Goal: Information Seeking & Learning: Understand process/instructions

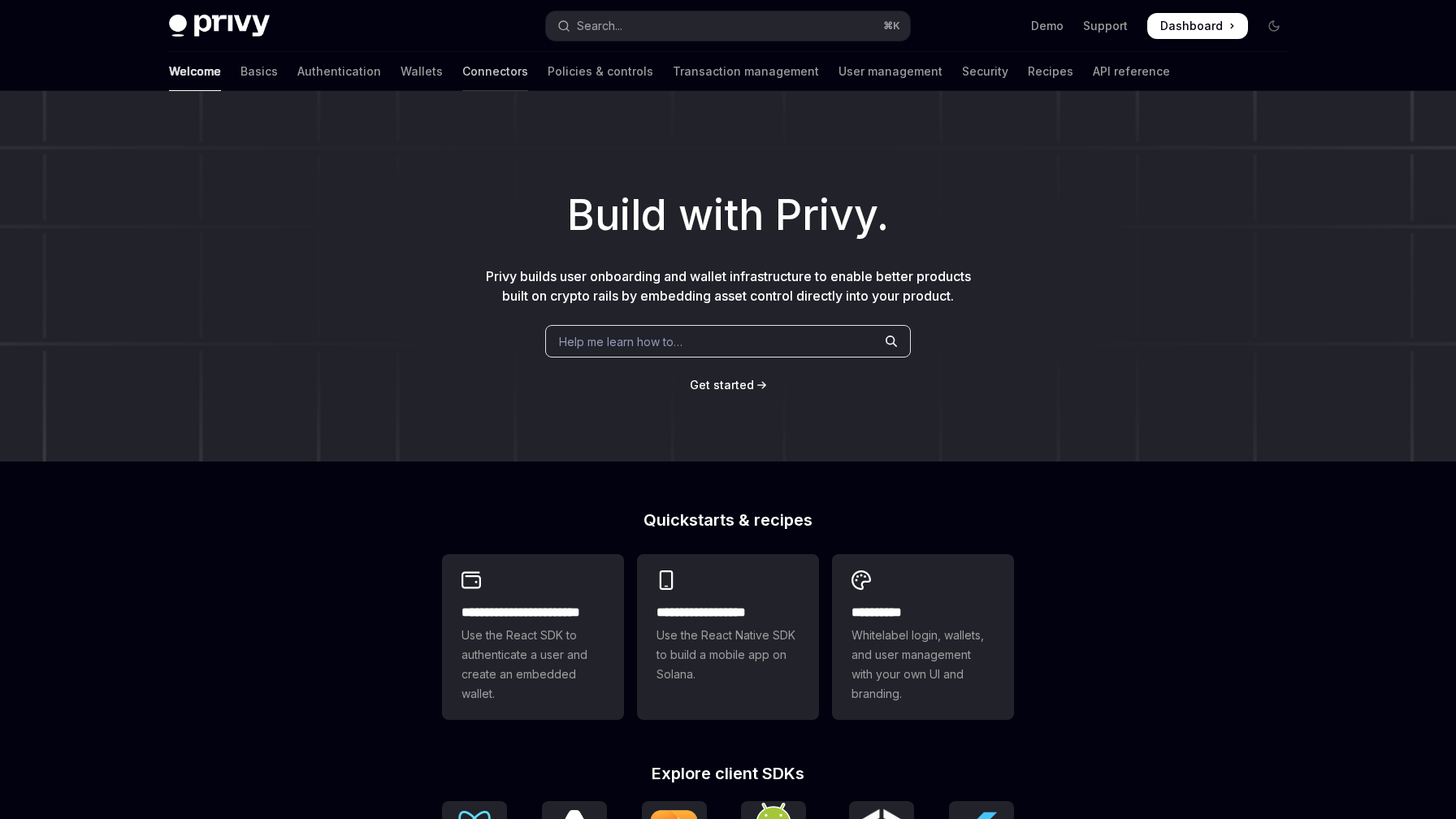
click at [462, 68] on link "Connectors" at bounding box center [494, 71] width 66 height 39
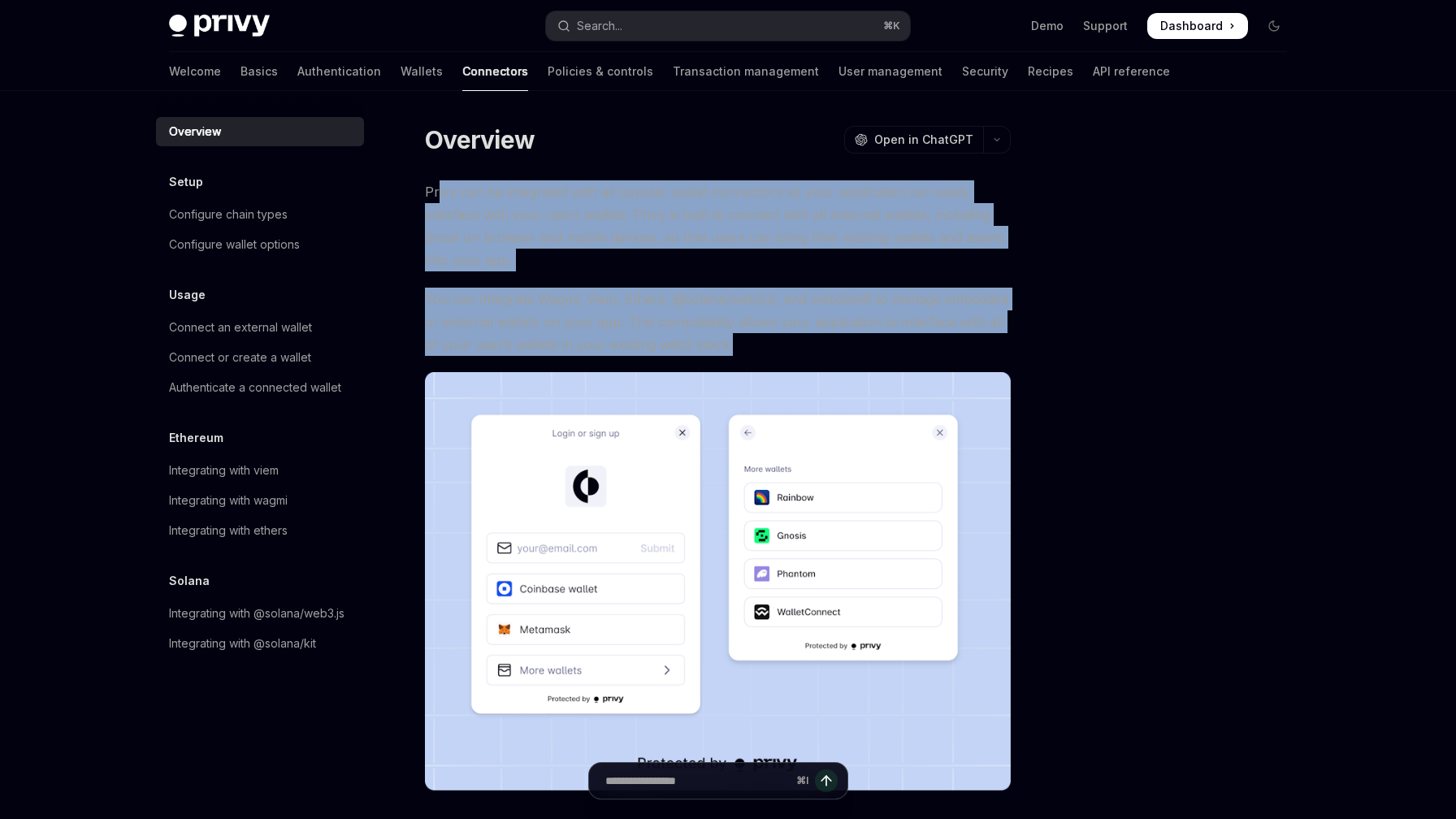
drag, startPoint x: 437, startPoint y: 189, endPoint x: 800, endPoint y: 347, distance: 395.9
click at [800, 347] on div "Privy can be integrated with all popular wallet connectors so your application …" at bounding box center [717, 485] width 586 height 610
click at [800, 347] on span "You can integrate Wagmi, Viem, Ethers, @solana/web3.js, and web3swift to manage…" at bounding box center [717, 322] width 586 height 68
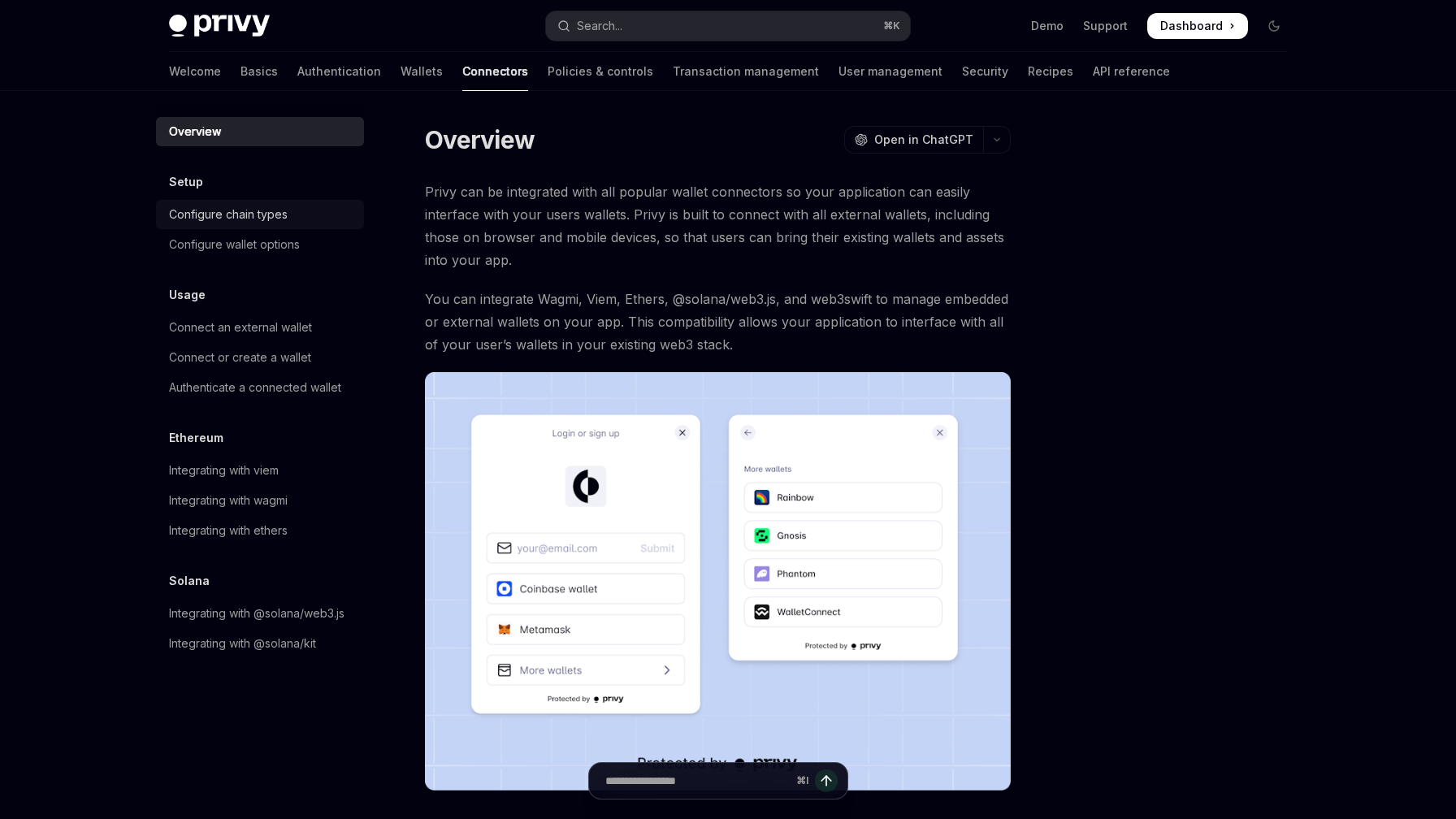
click at [212, 220] on div "Configure chain types" at bounding box center [229, 214] width 118 height 19
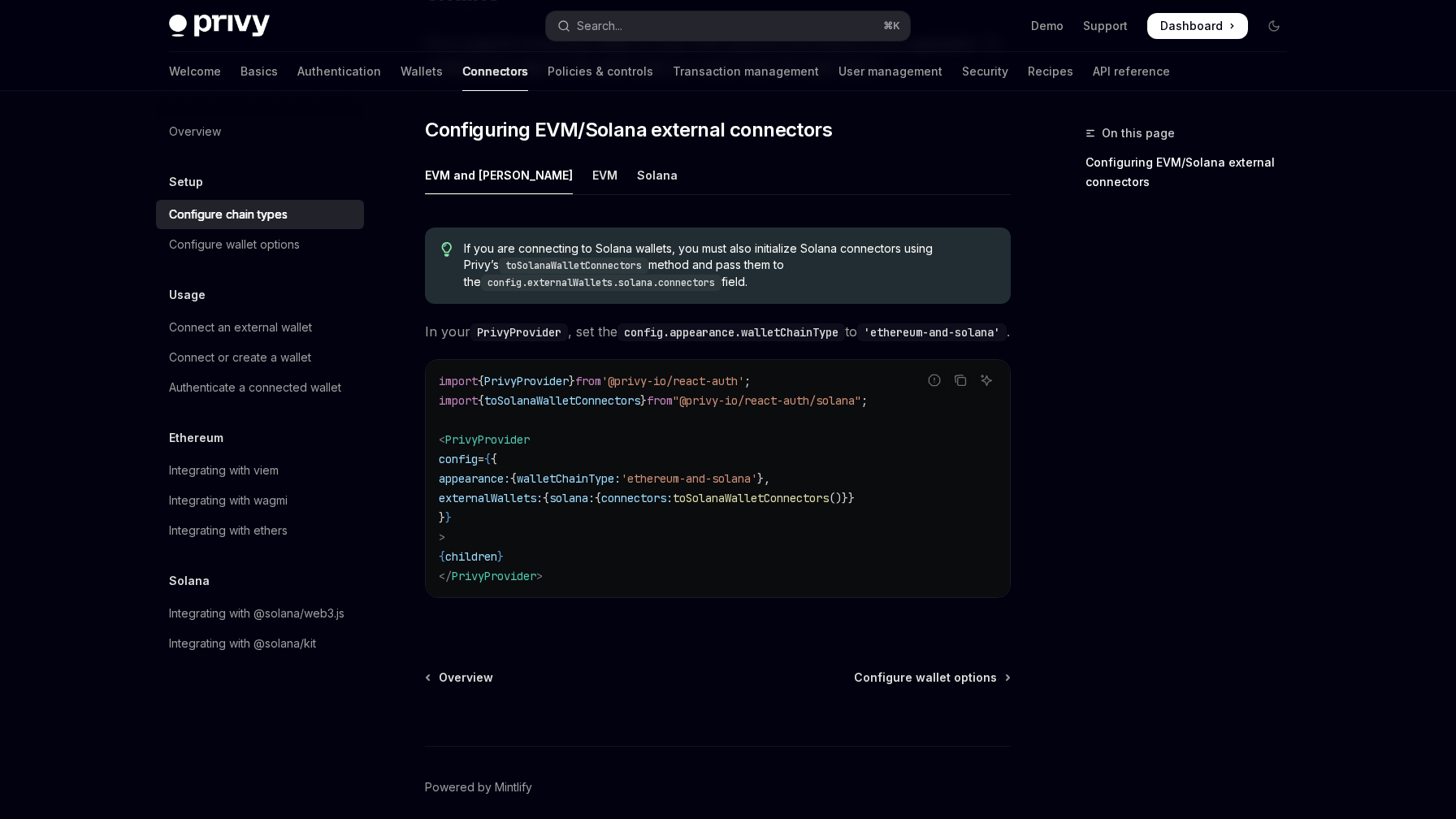
scroll to position [203, 0]
click at [592, 155] on div "EVM" at bounding box center [604, 173] width 25 height 38
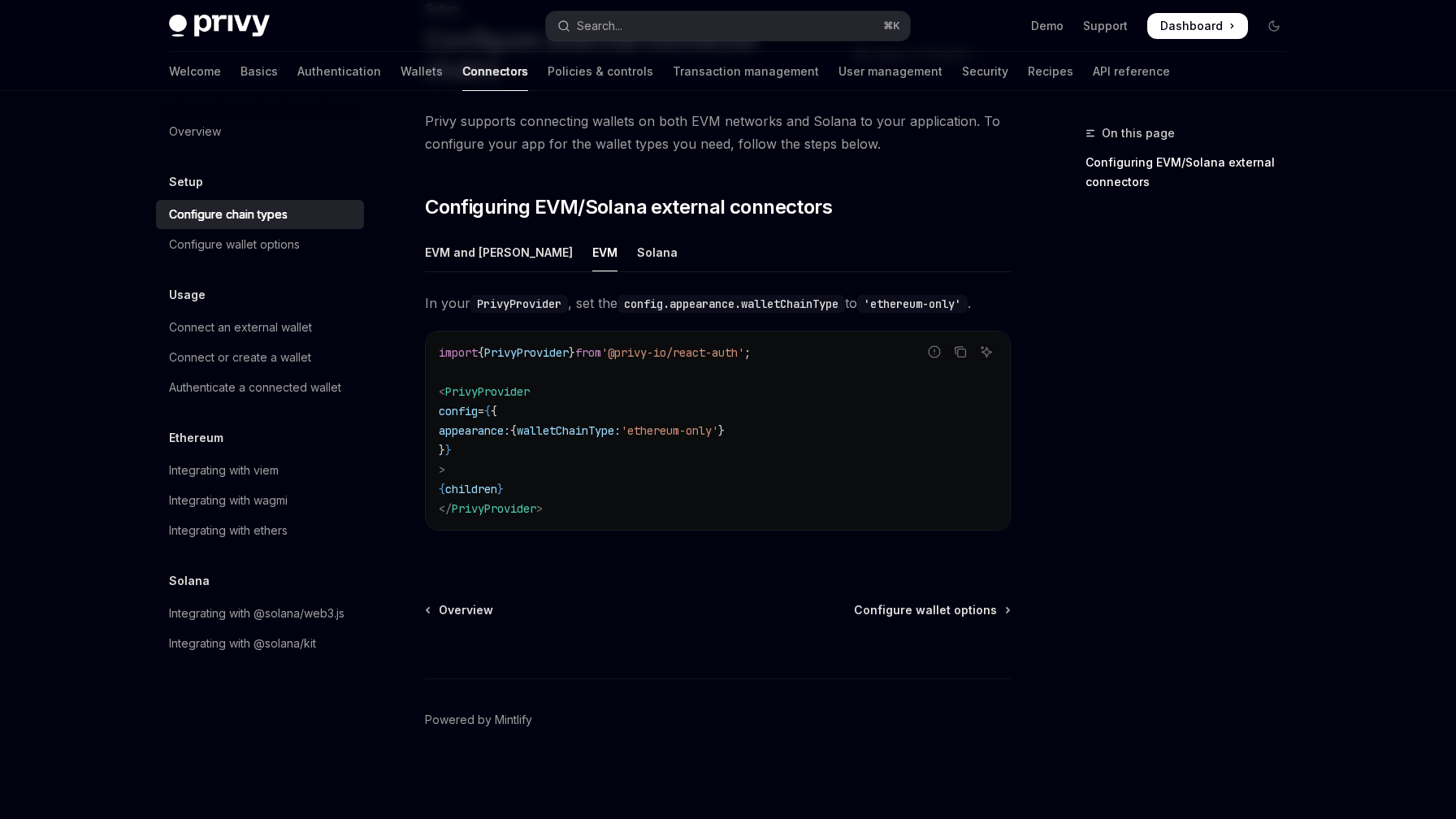
scroll to position [95, 0]
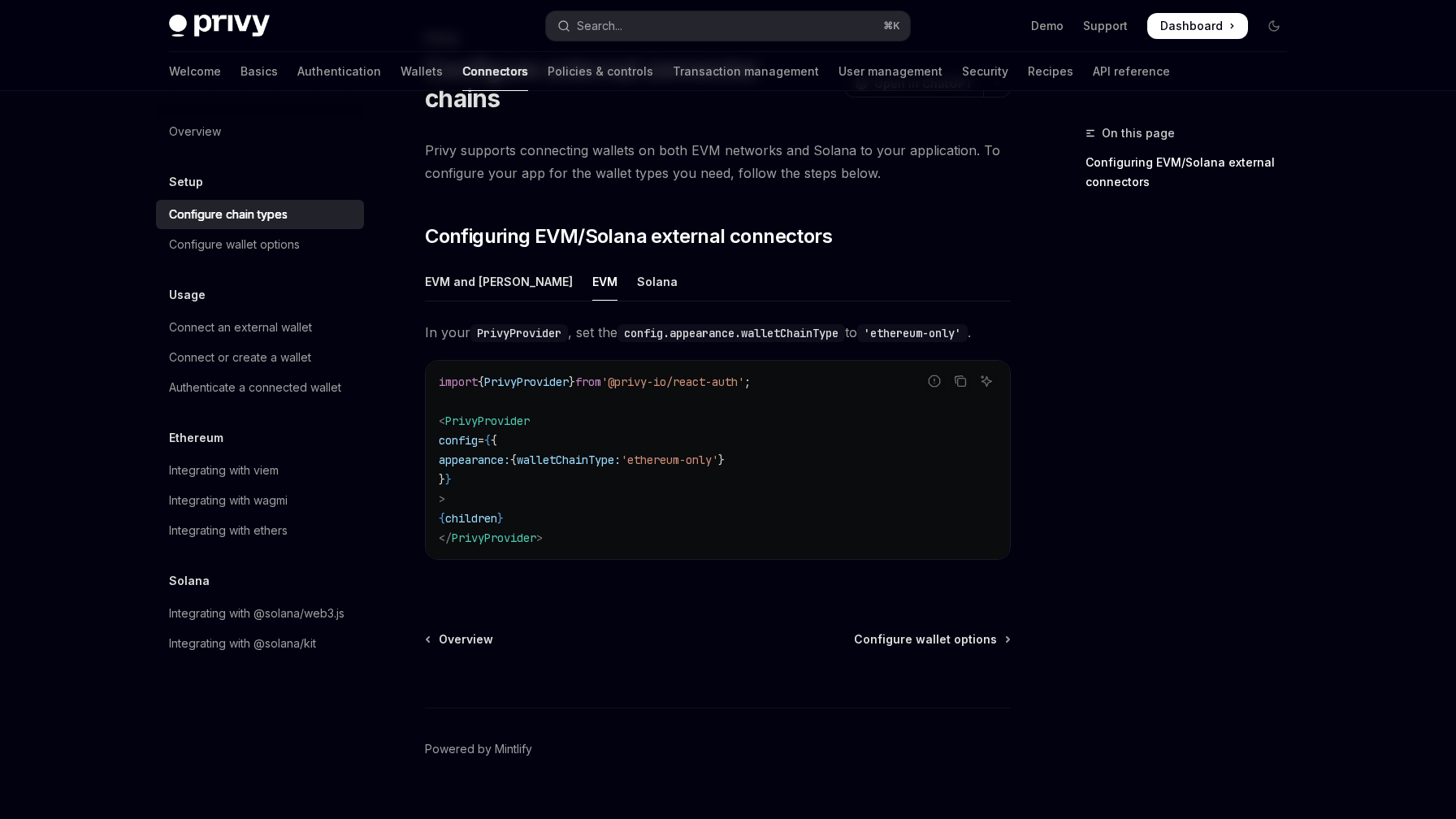
click at [502, 142] on span "Privy supports connecting wallets on both EVM networks and Solana to your appli…" at bounding box center [717, 161] width 586 height 45
click at [481, 150] on span "Privy supports connecting wallets on both EVM networks and Solana to your appli…" at bounding box center [717, 161] width 586 height 45
click at [449, 262] on div "EVM and Solana" at bounding box center [499, 280] width 148 height 38
type textarea "*"
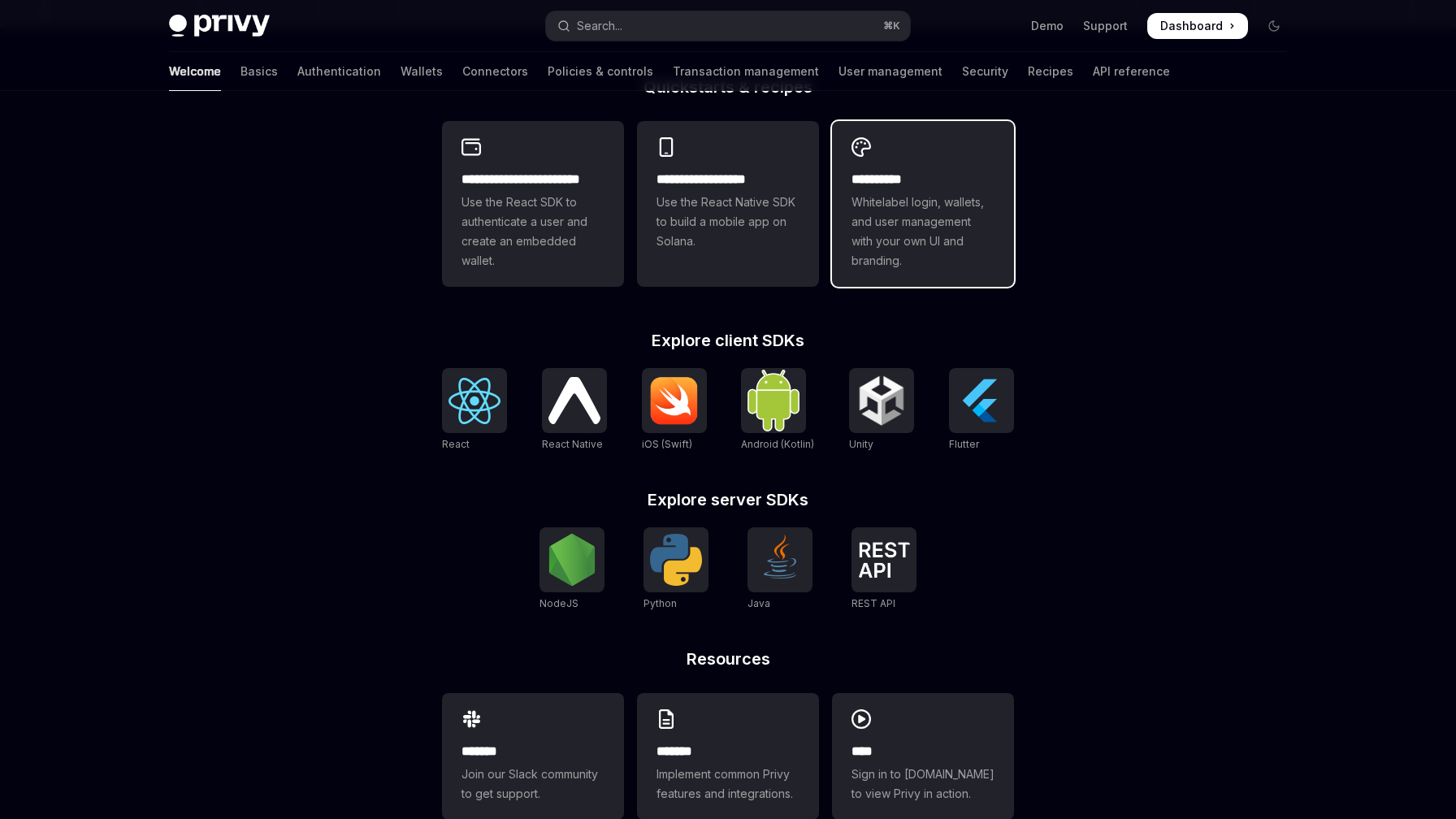
scroll to position [430, 0]
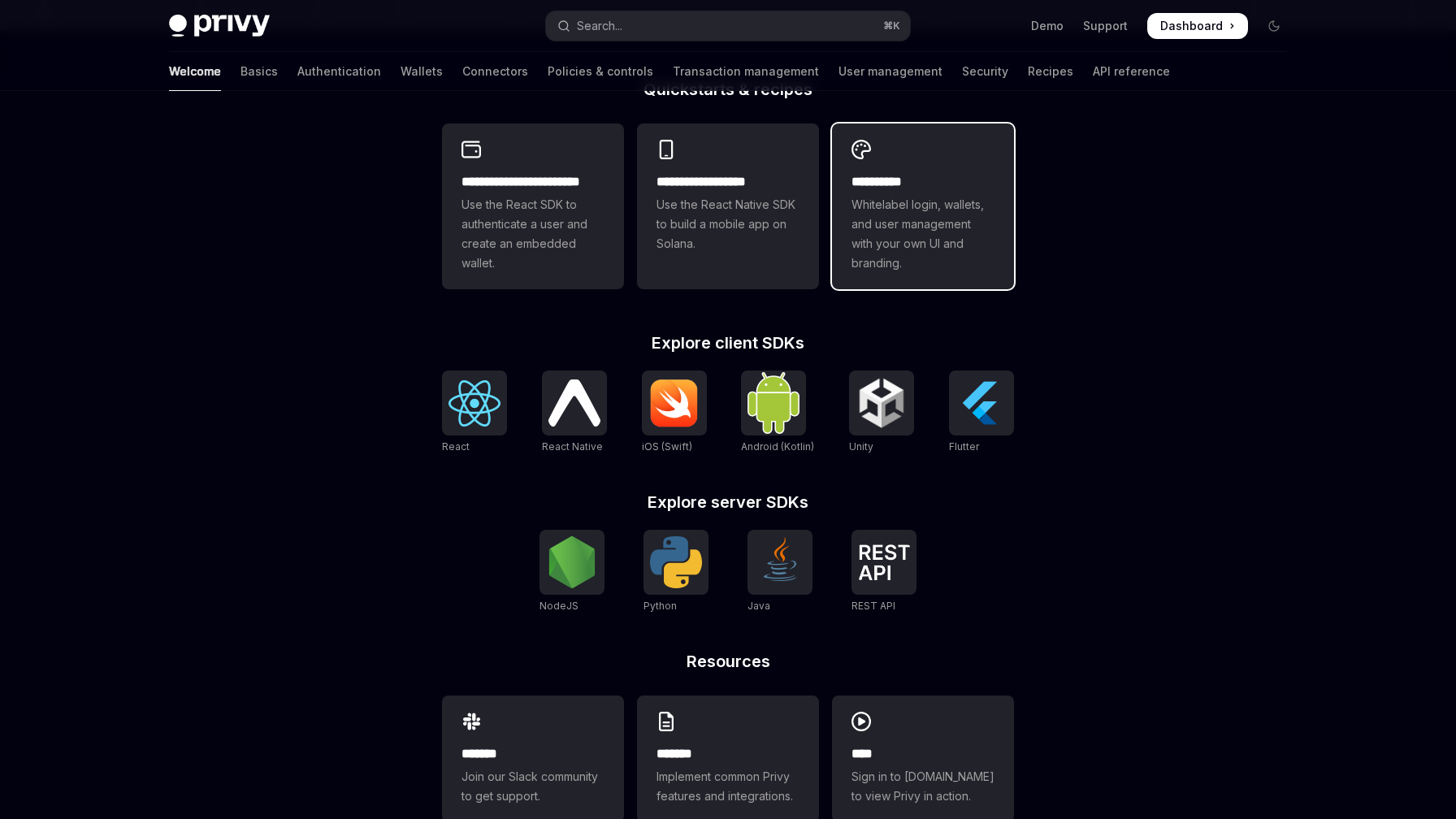
click at [951, 237] on span "Whitelabel login, wallets, and user management with your own UI and branding." at bounding box center [923, 234] width 143 height 78
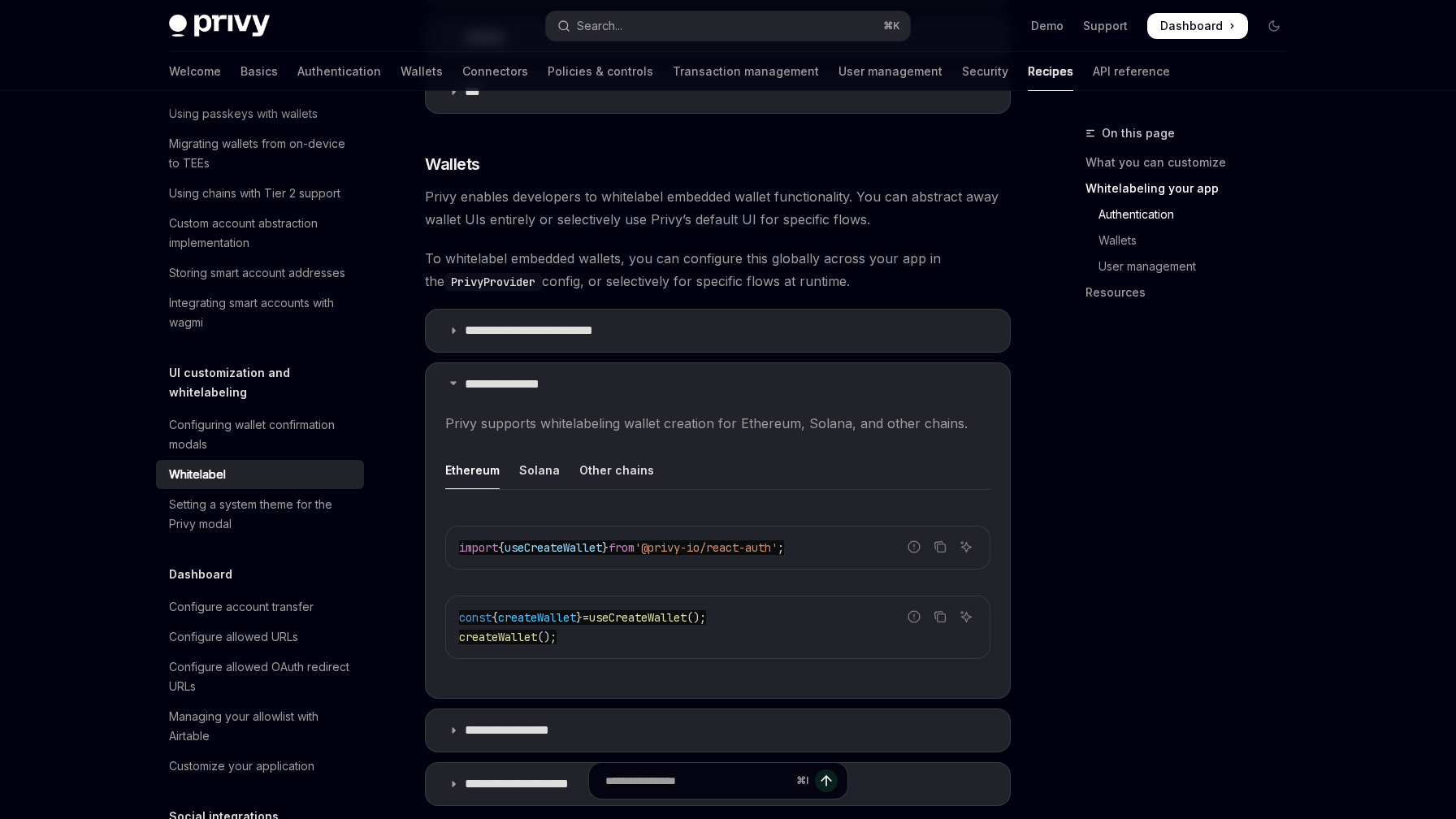
scroll to position [1397, 0]
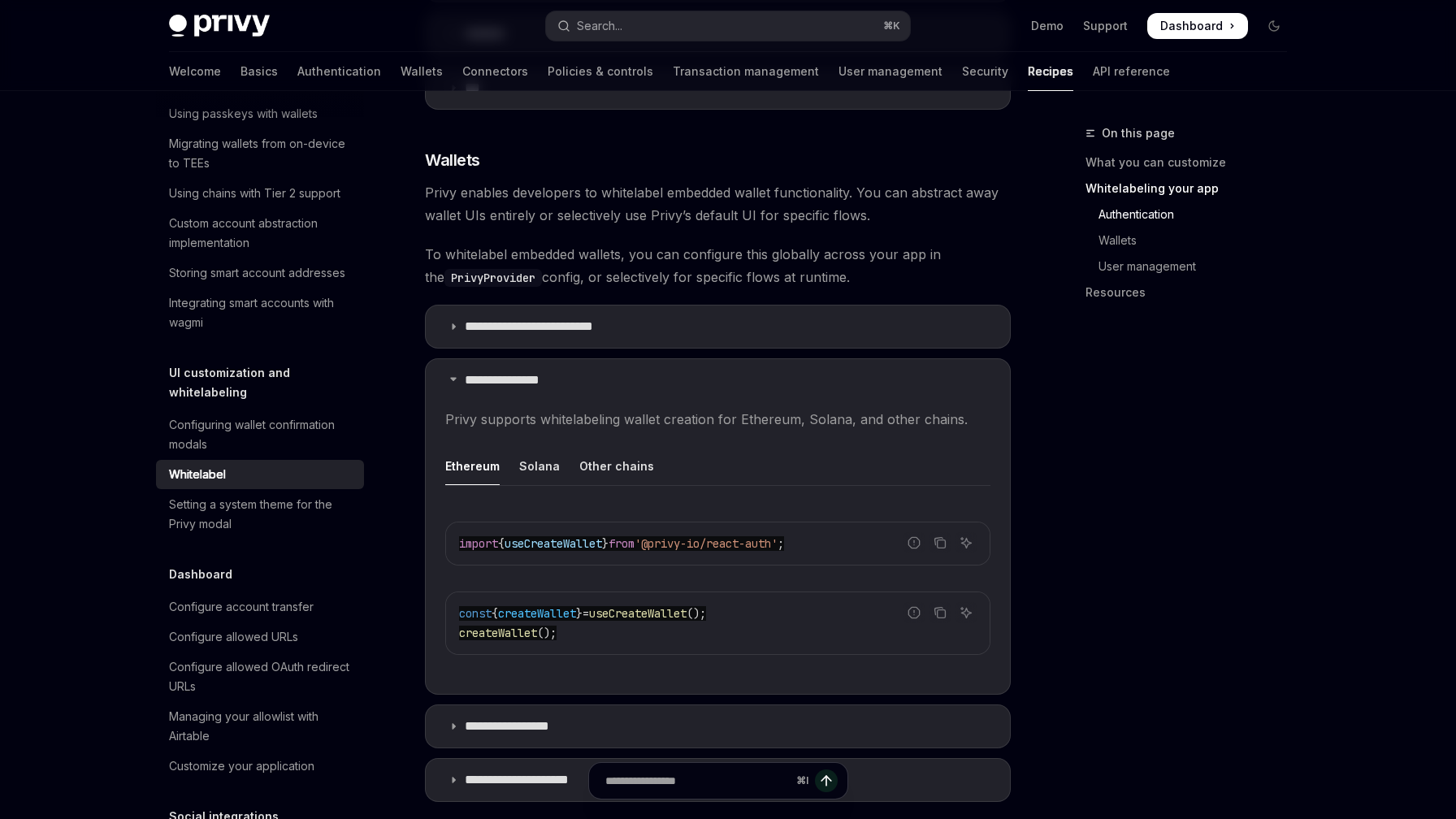
click at [492, 410] on span "Privy supports whitelabeling wallet creation for Ethereum, Solana, and other ch…" at bounding box center [717, 419] width 545 height 23
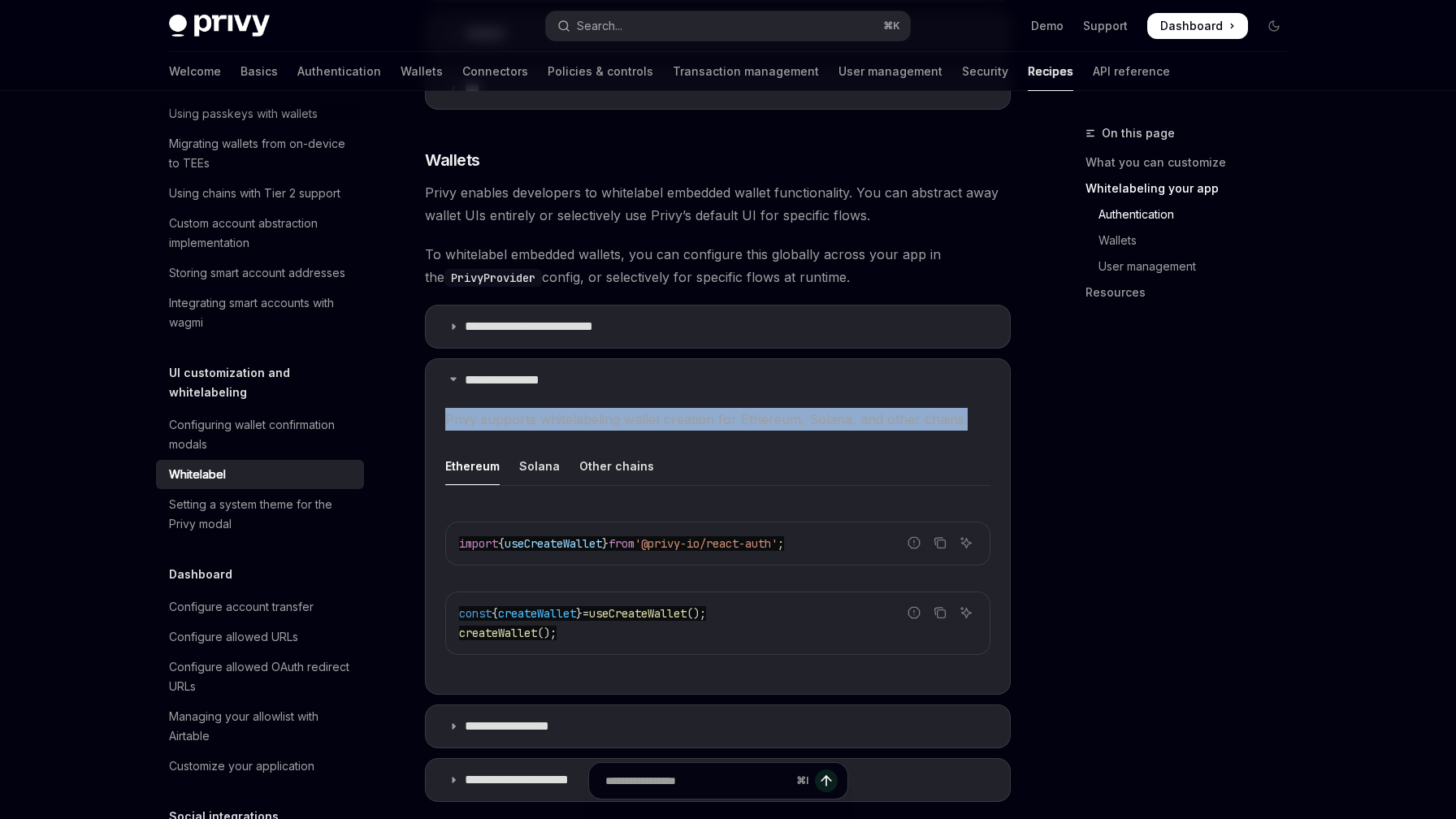
click at [492, 410] on span "Privy supports whitelabeling wallet creation for Ethereum, Solana, and other ch…" at bounding box center [717, 419] width 545 height 23
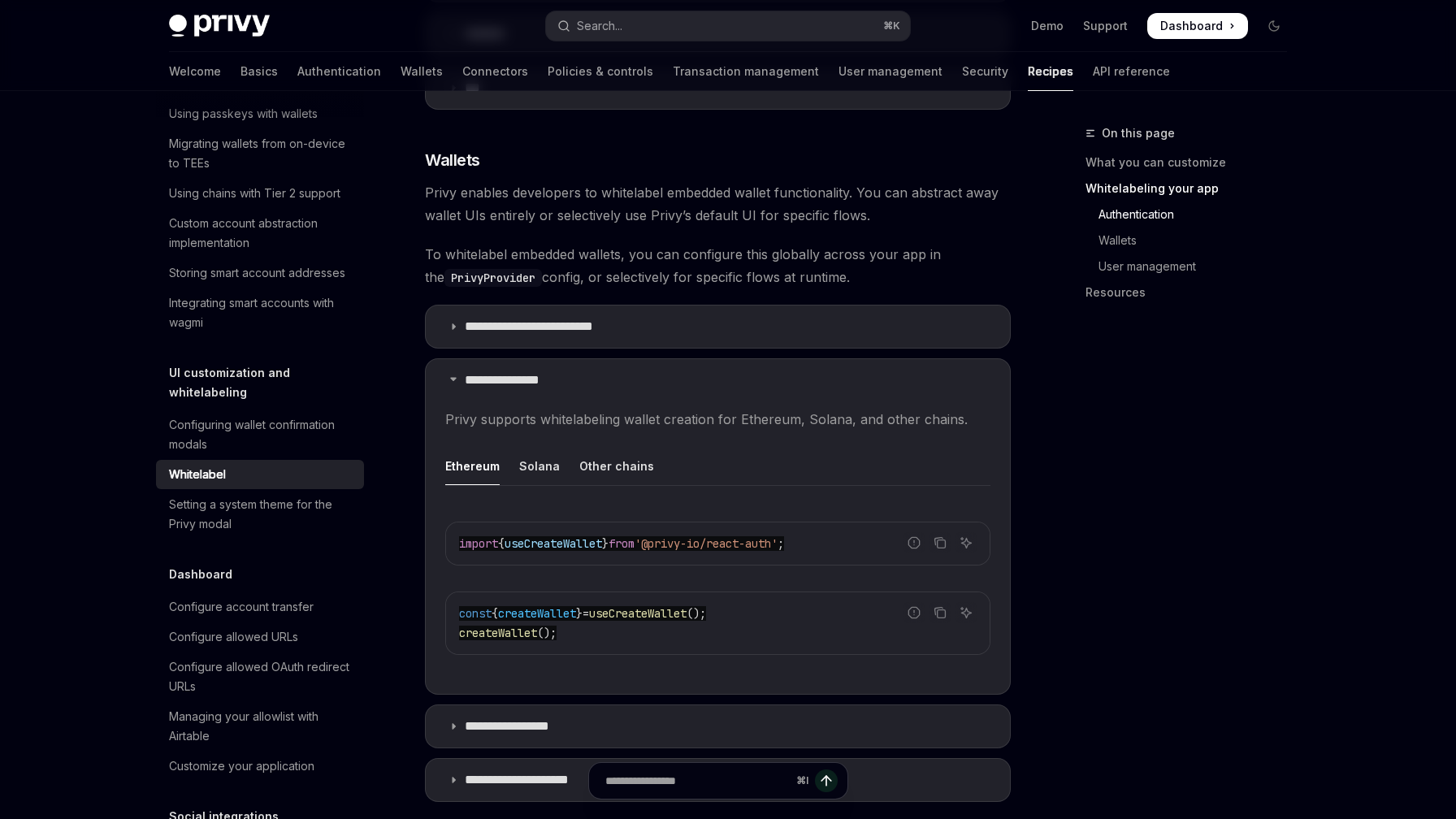
click at [516, 454] on ul "Ethereum Solana Other chains" at bounding box center [717, 466] width 545 height 39
click at [532, 461] on div "Solana" at bounding box center [540, 465] width 41 height 38
click at [475, 465] on div "Ethereum" at bounding box center [472, 465] width 55 height 38
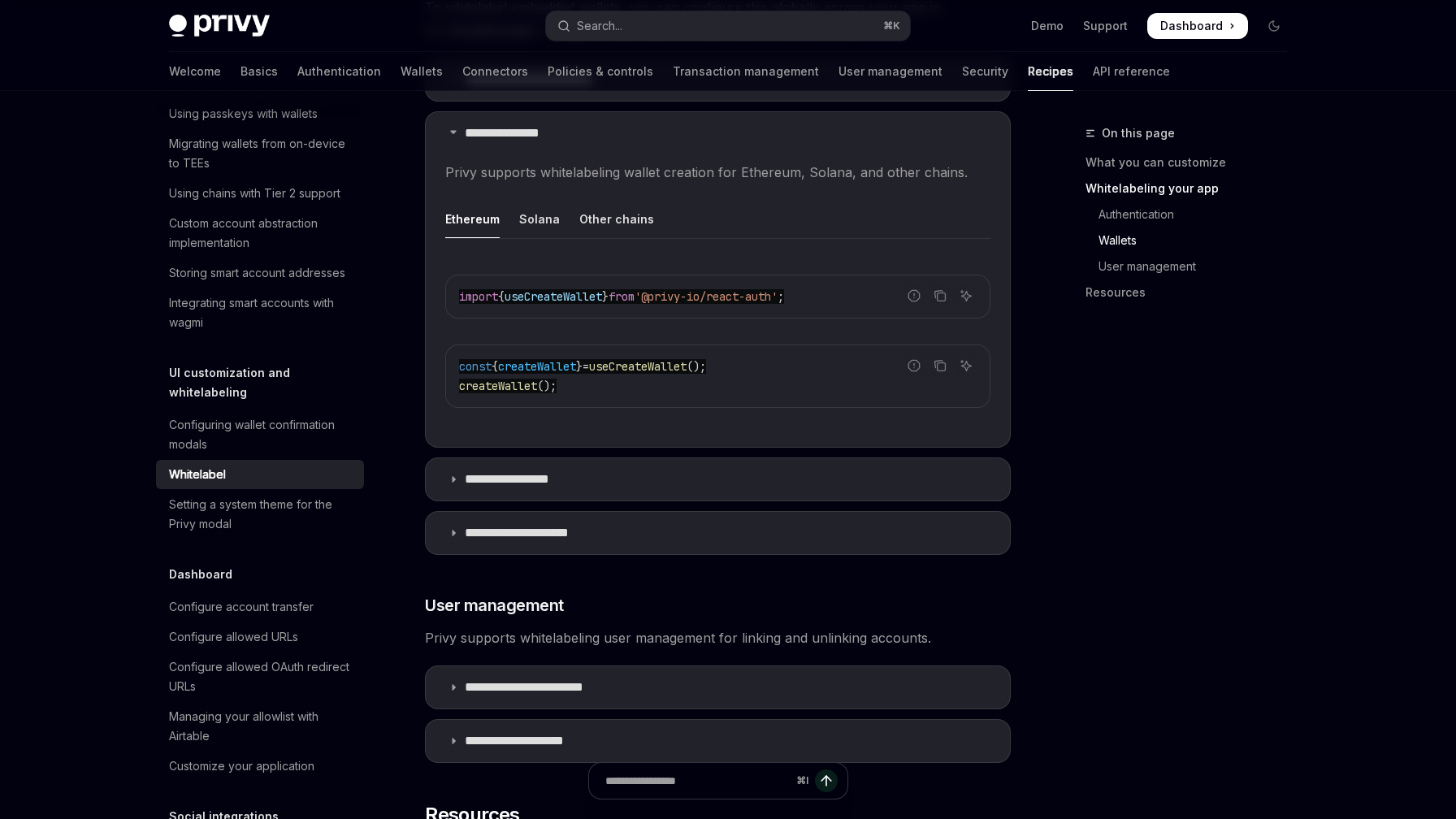
scroll to position [1663, 0]
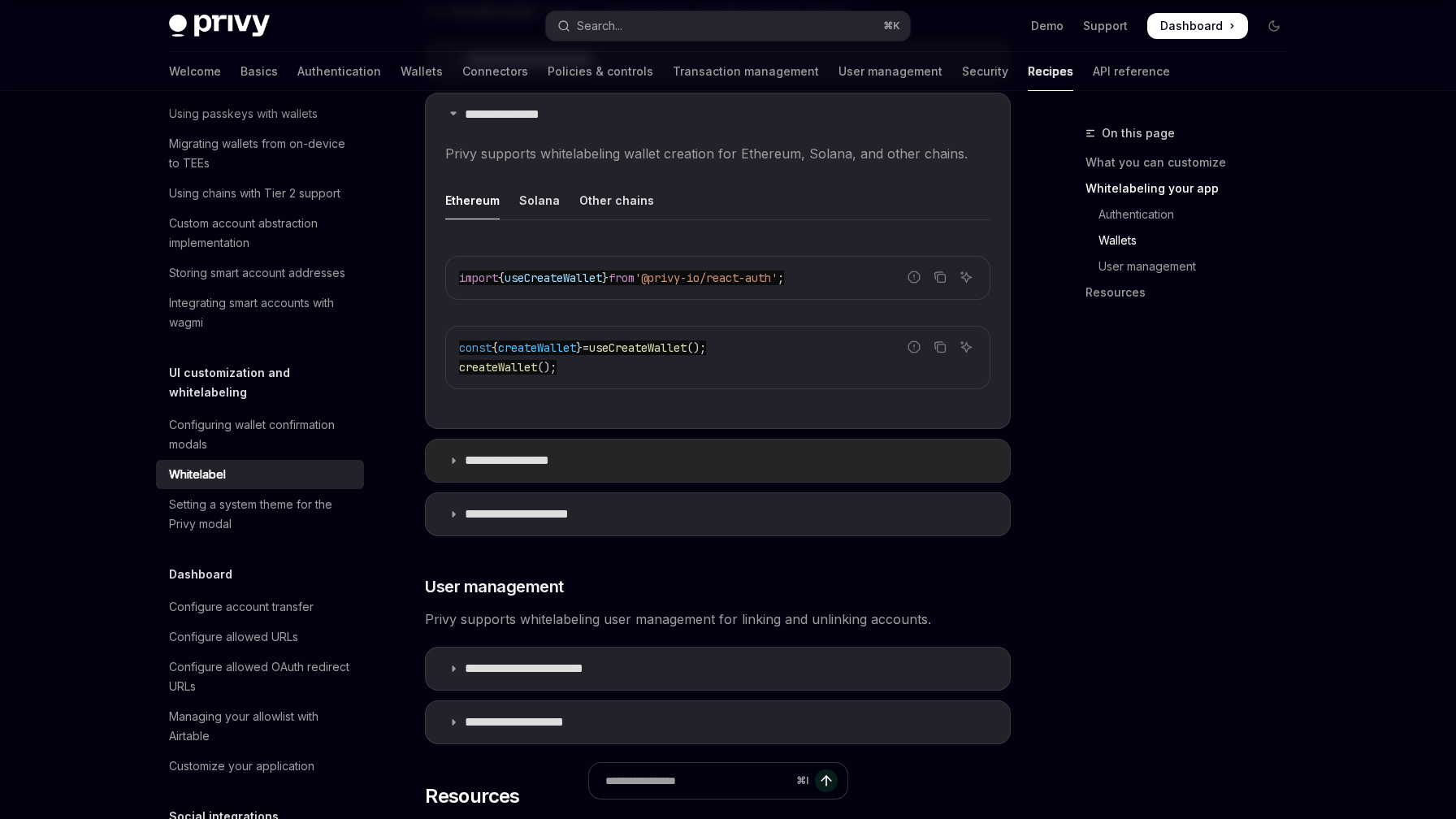
click at [549, 461] on p "**********" at bounding box center [523, 461] width 117 height 17
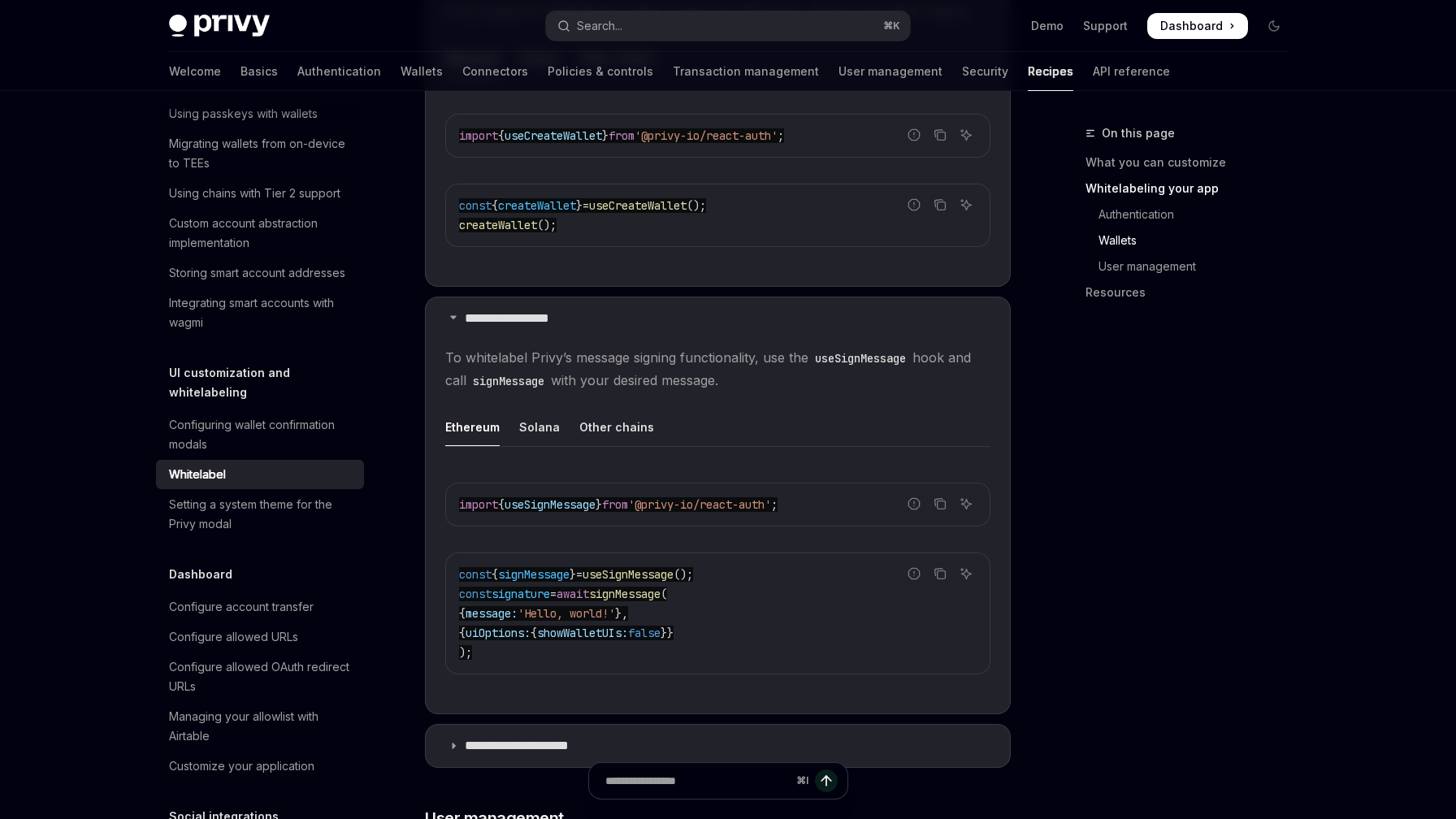
scroll to position [1923, 0]
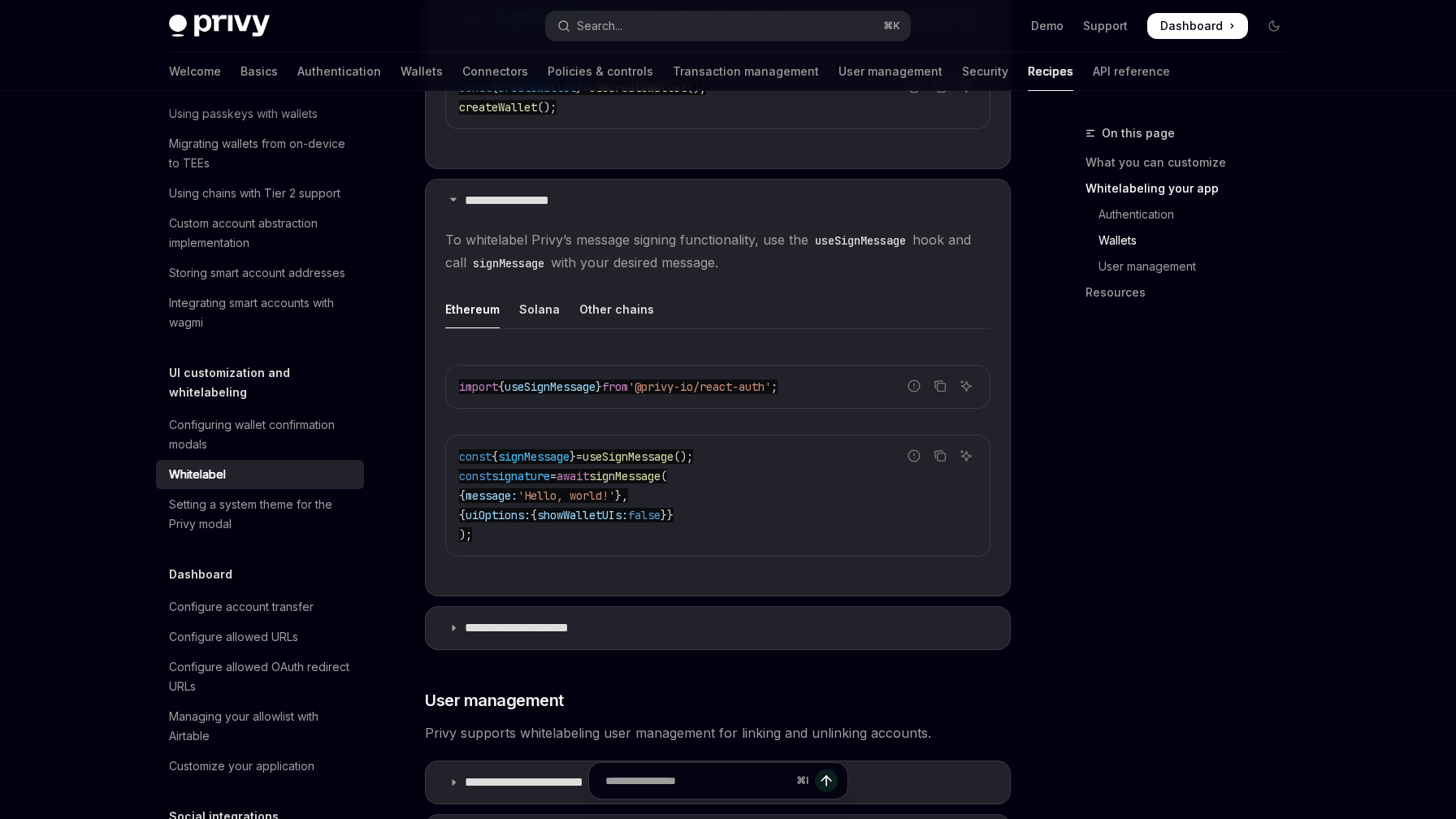
click at [628, 380] on span "from" at bounding box center [615, 387] width 26 height 15
click at [541, 304] on div "Solana" at bounding box center [540, 308] width 41 height 38
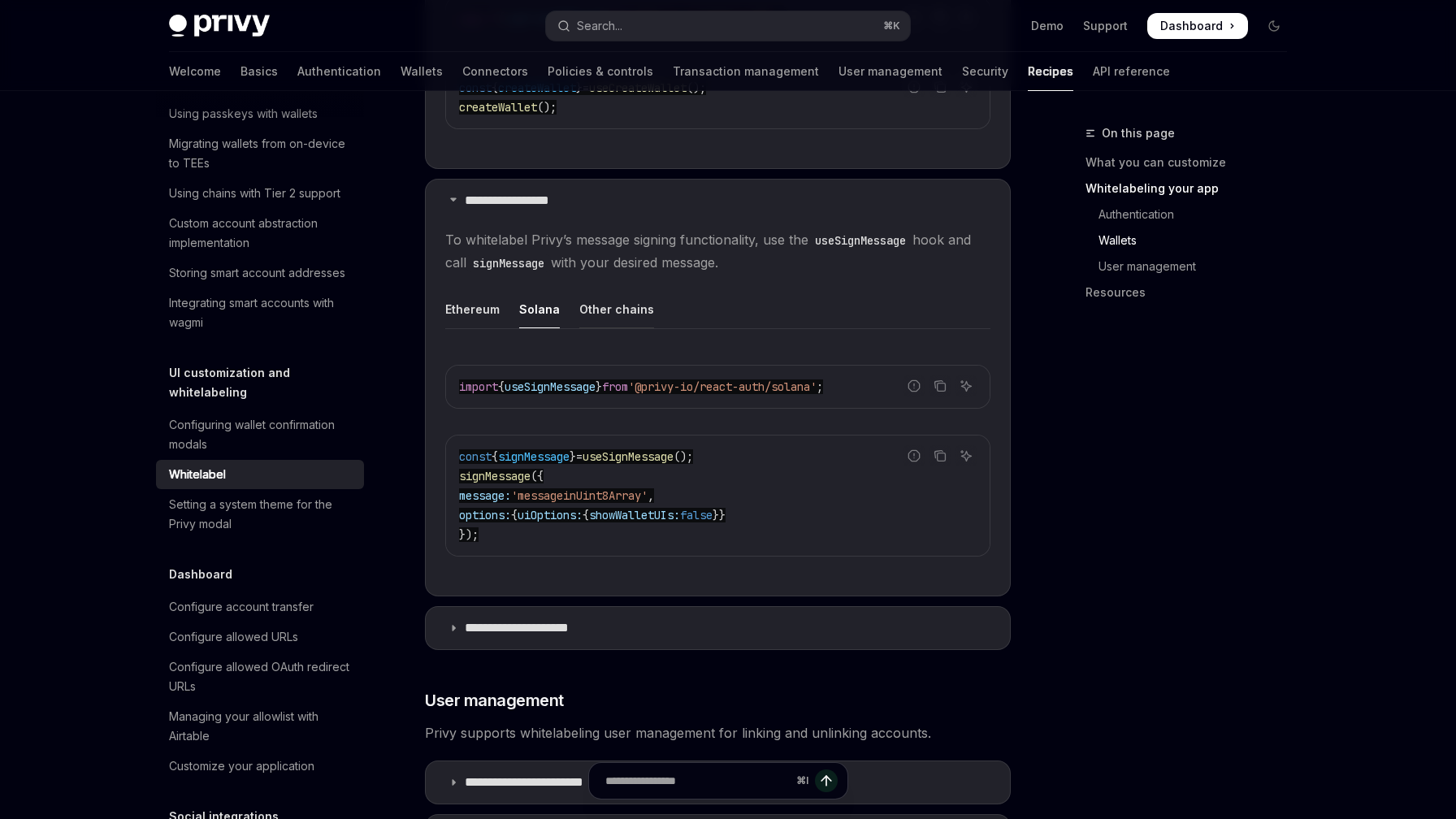
click at [621, 316] on div "Other chains" at bounding box center [616, 308] width 75 height 38
click at [466, 308] on div "Ethereum" at bounding box center [472, 308] width 55 height 38
type textarea "*"
click at [703, 388] on span "'@privy-io/react-auth'" at bounding box center [699, 387] width 143 height 15
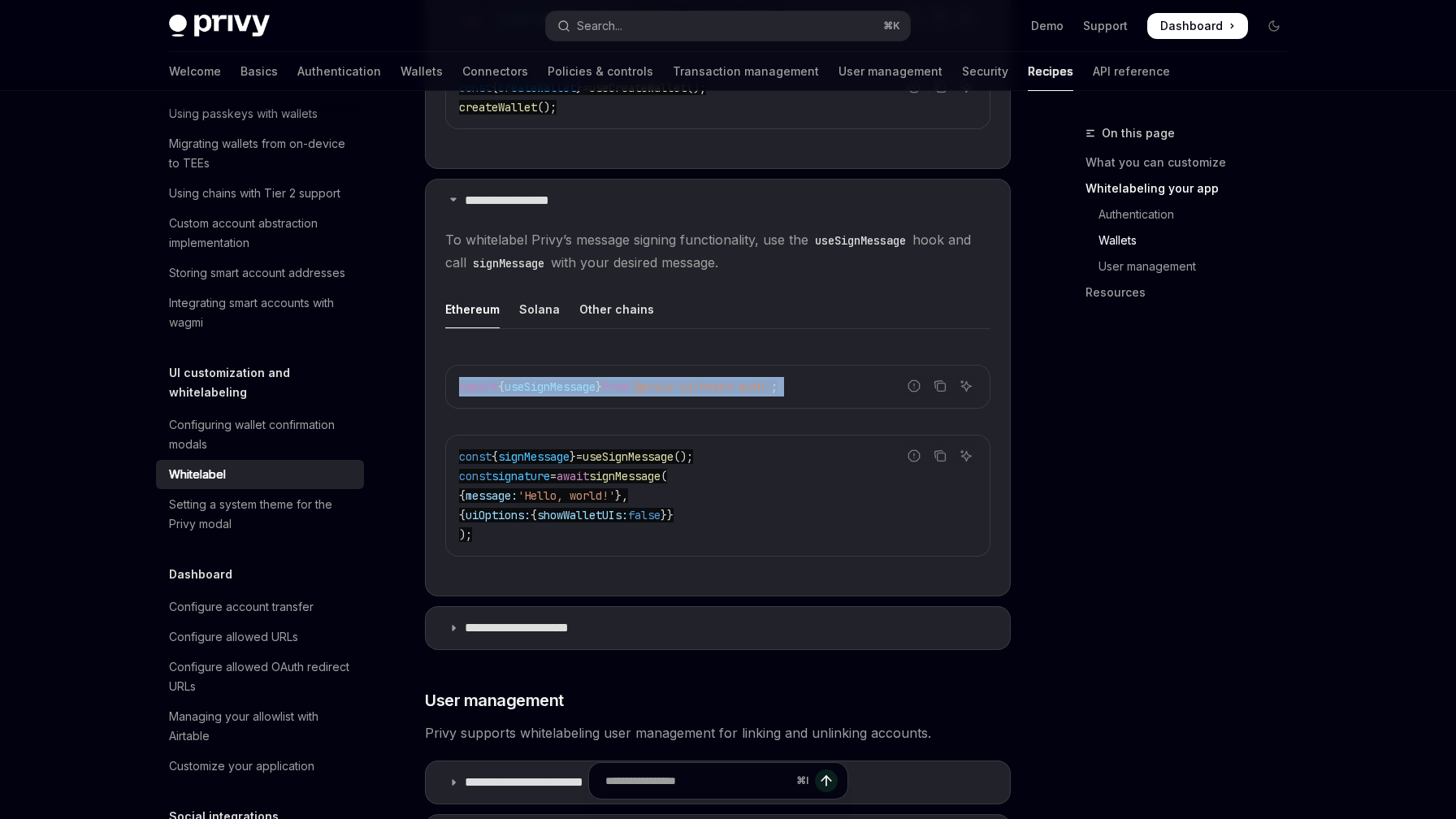
click at [703, 388] on span "'@privy-io/react-auth'" at bounding box center [699, 387] width 143 height 15
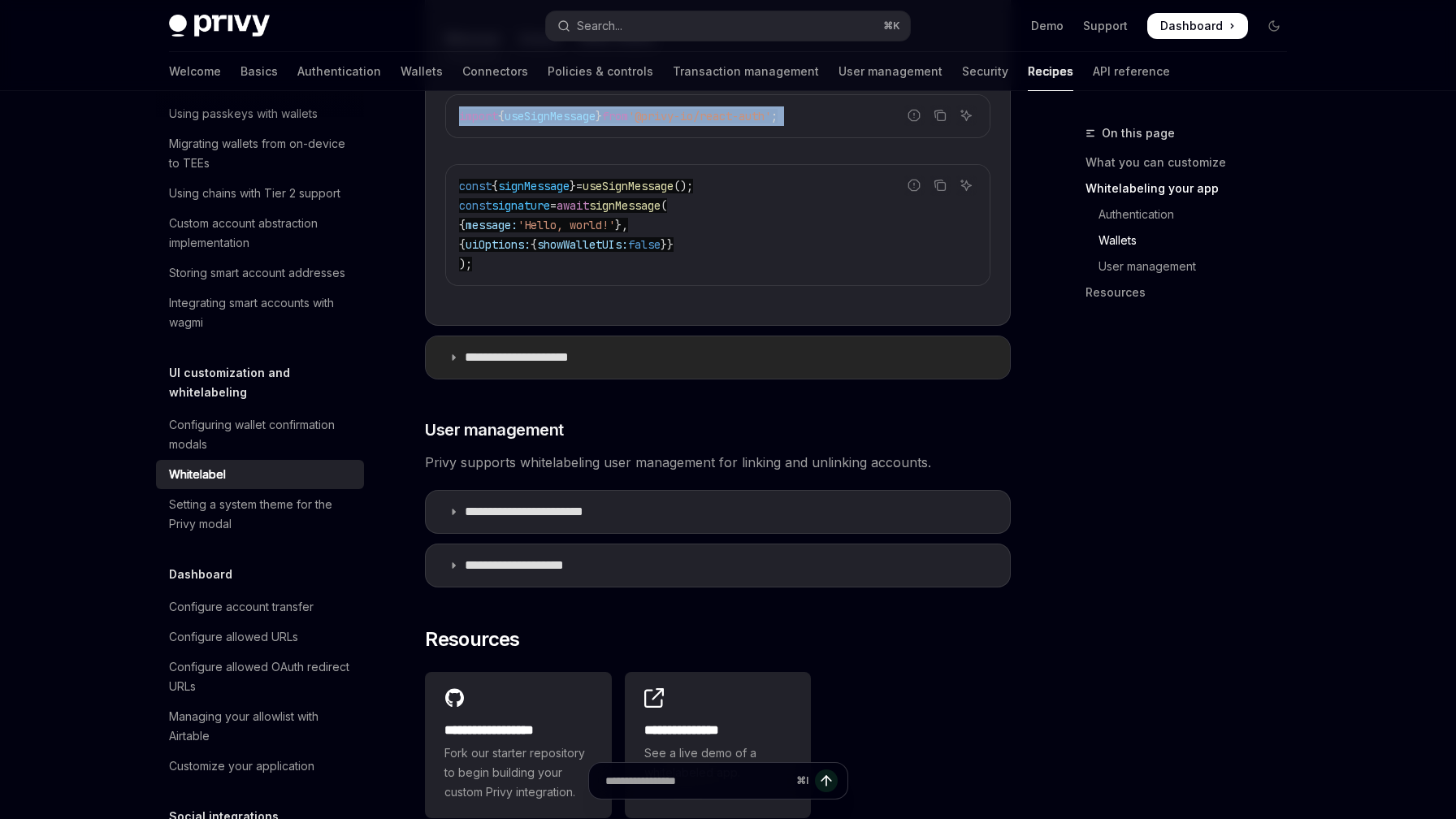
scroll to position [2200, 0]
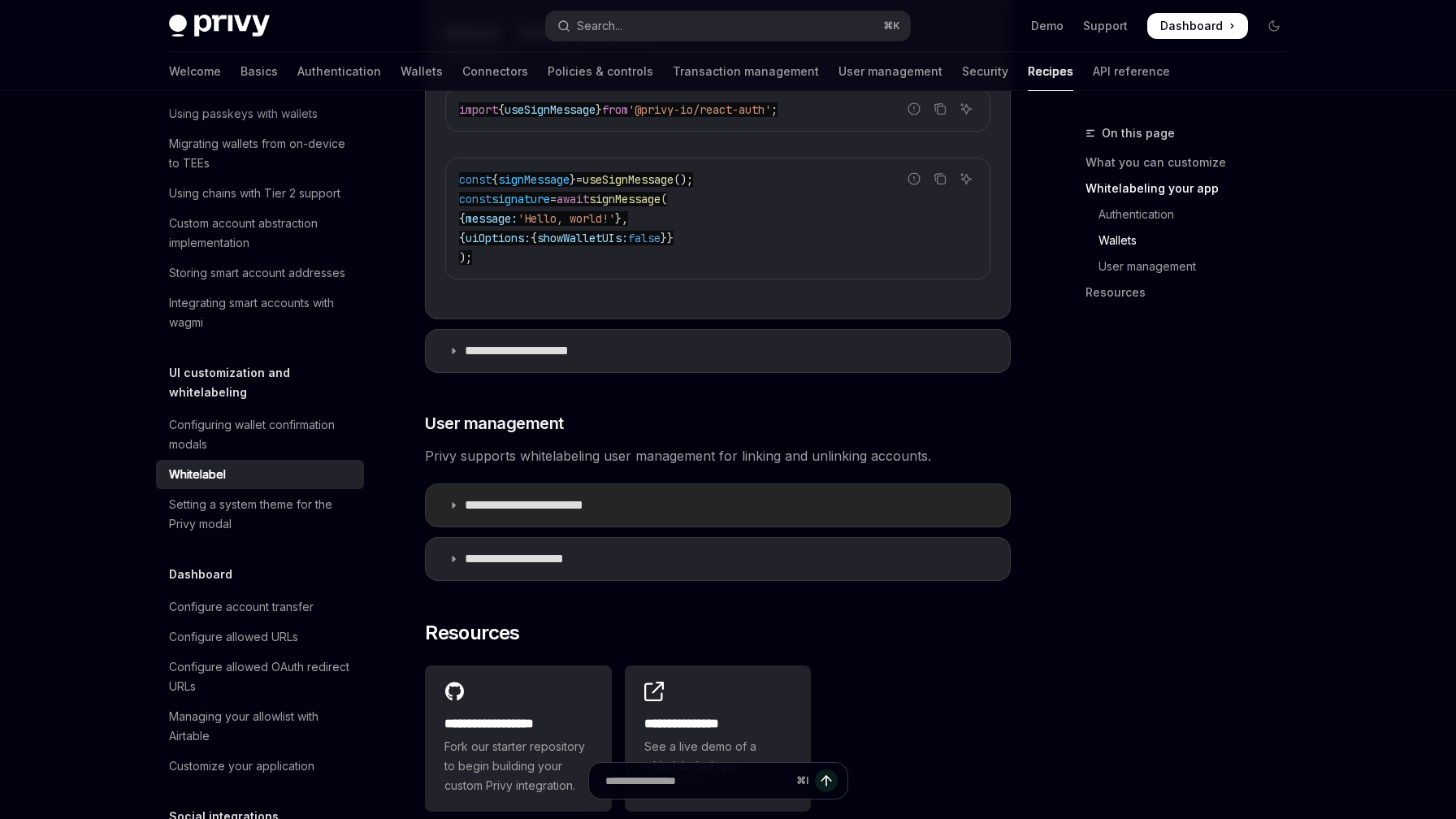
click at [581, 497] on p "**********" at bounding box center [539, 505] width 149 height 17
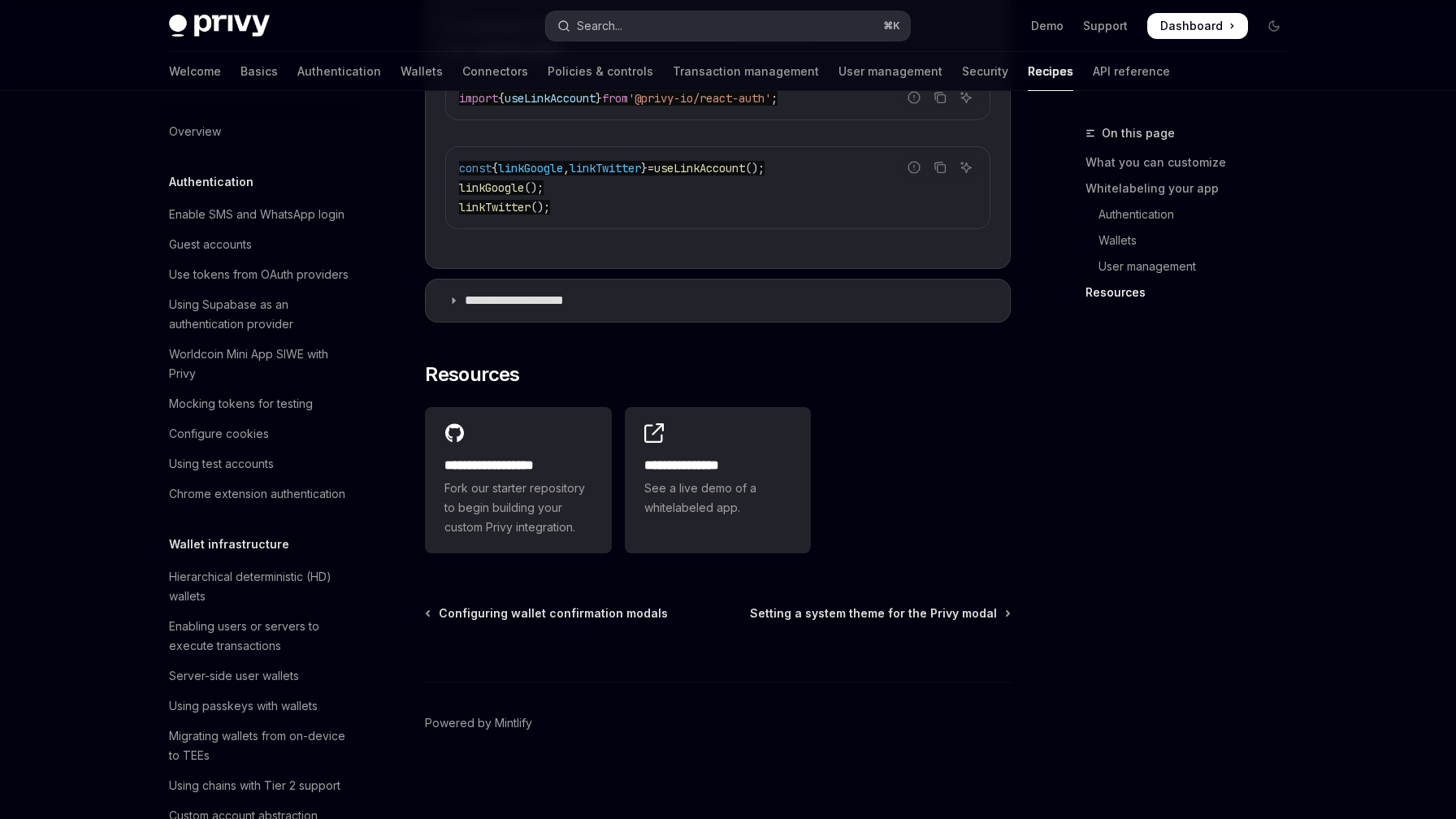
click at [724, 17] on button "Search... ⌘ K" at bounding box center [728, 26] width 364 height 30
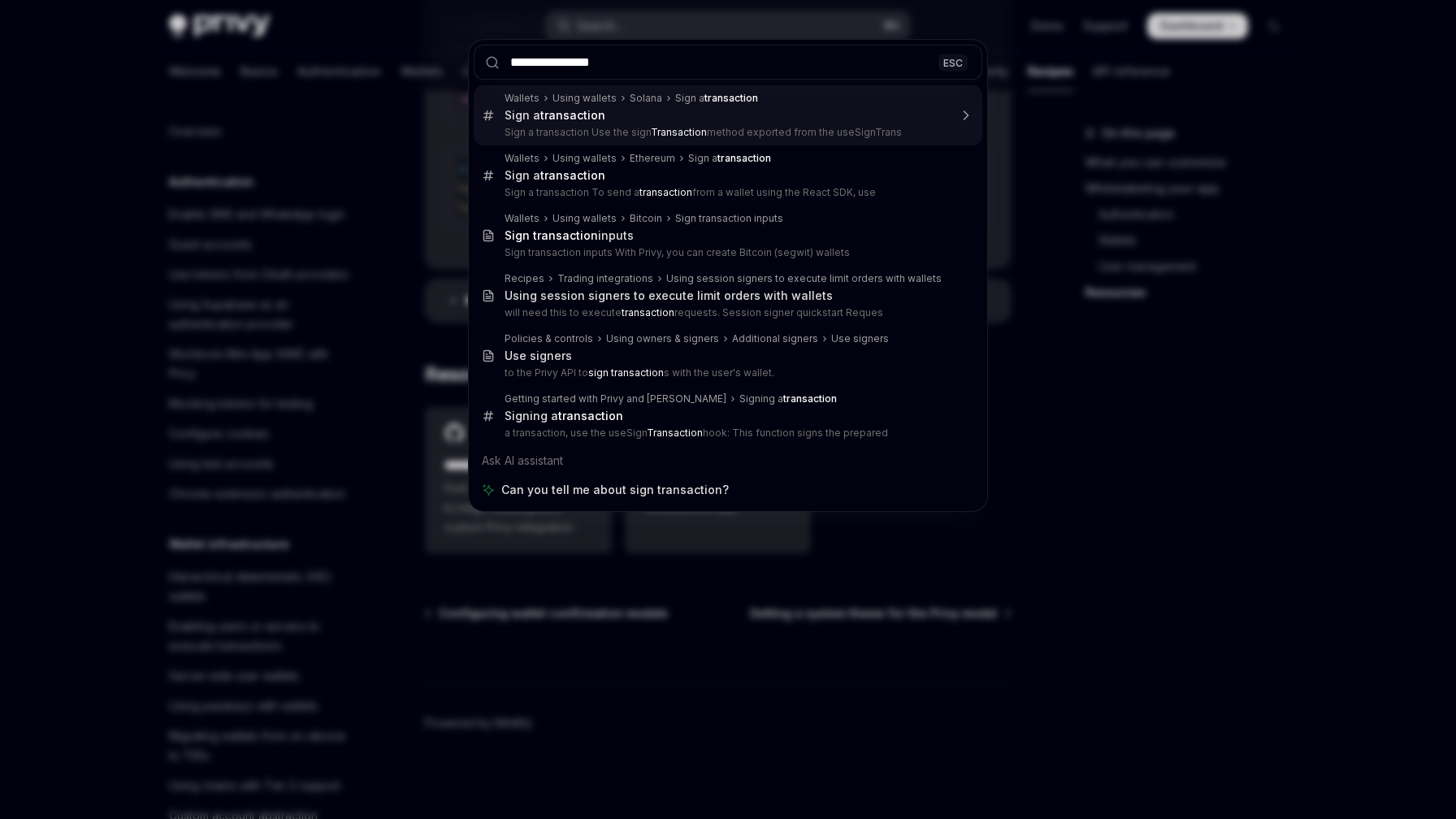
type input "**********"
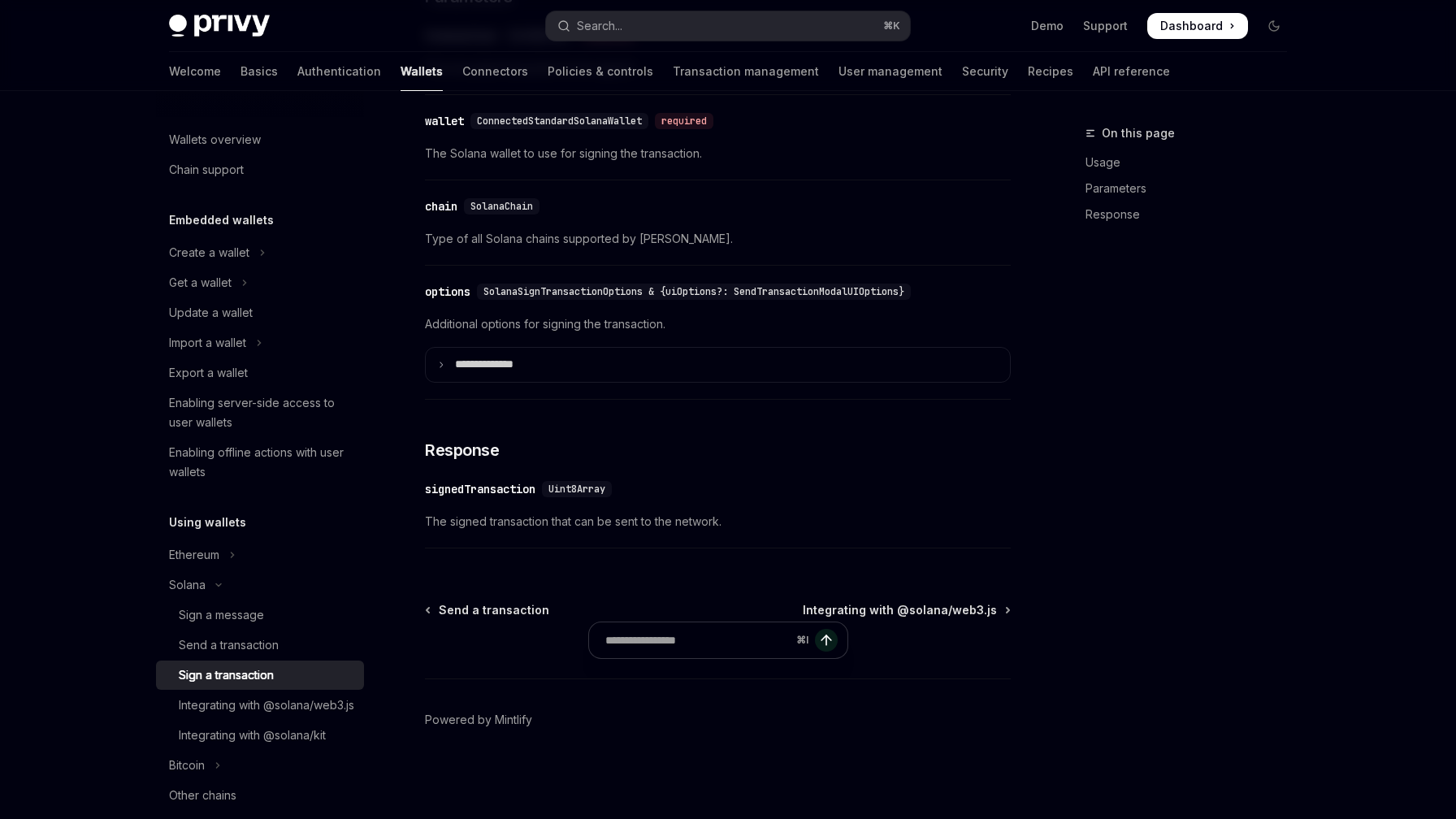
scroll to position [91, 0]
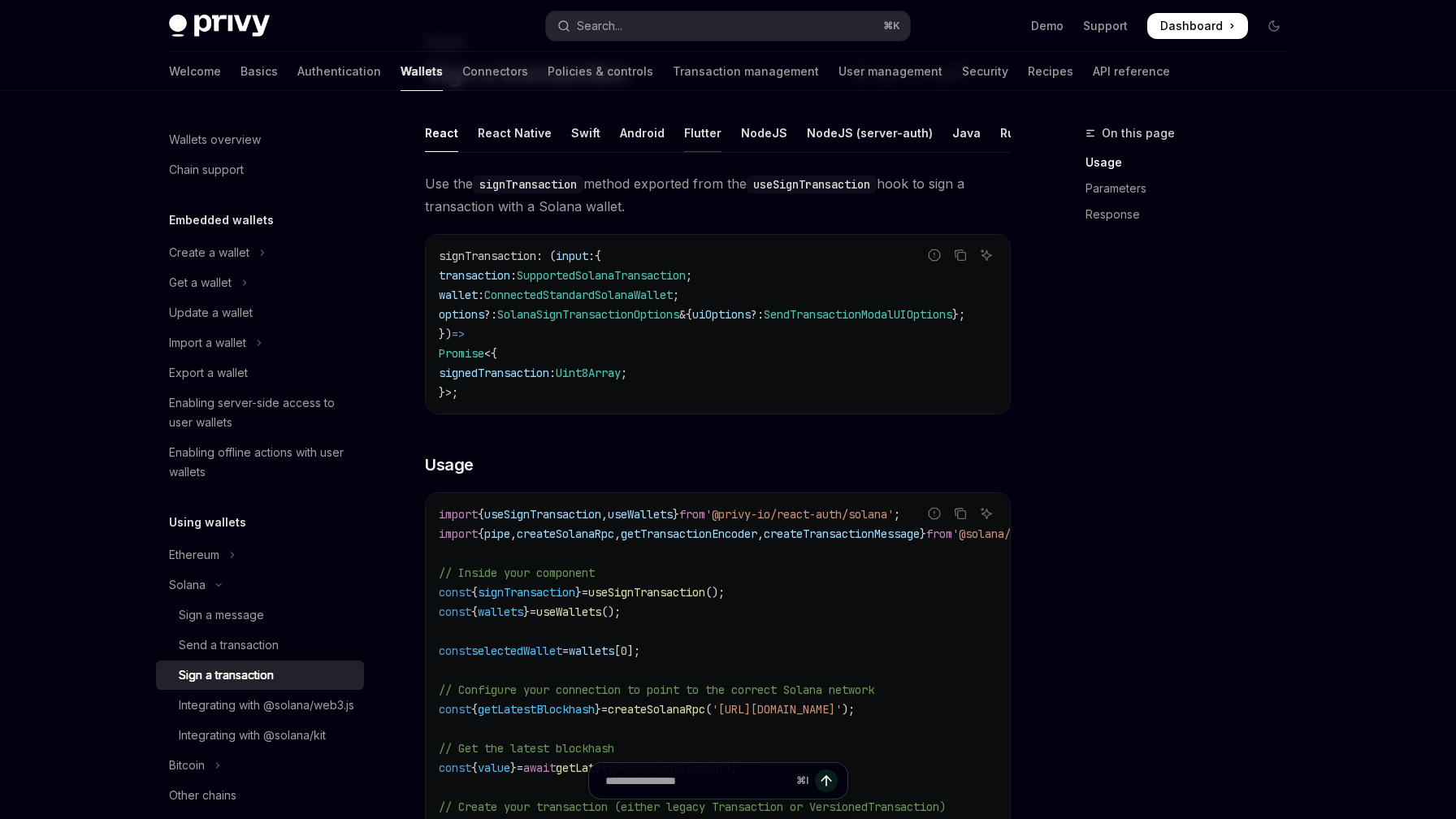
click at [699, 137] on div "Flutter" at bounding box center [703, 132] width 37 height 38
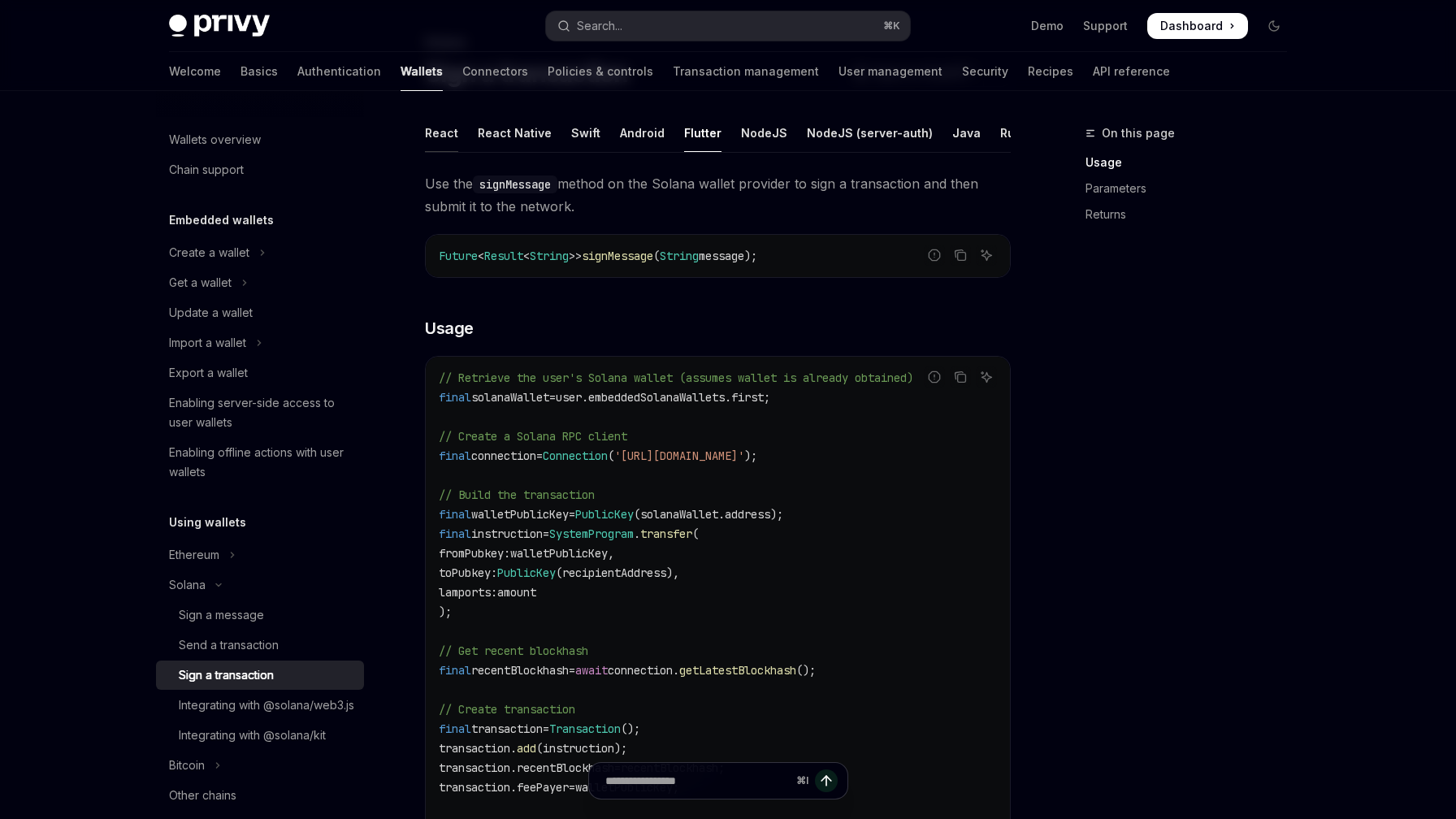
click at [441, 130] on div "React" at bounding box center [442, 132] width 33 height 38
type textarea "*"
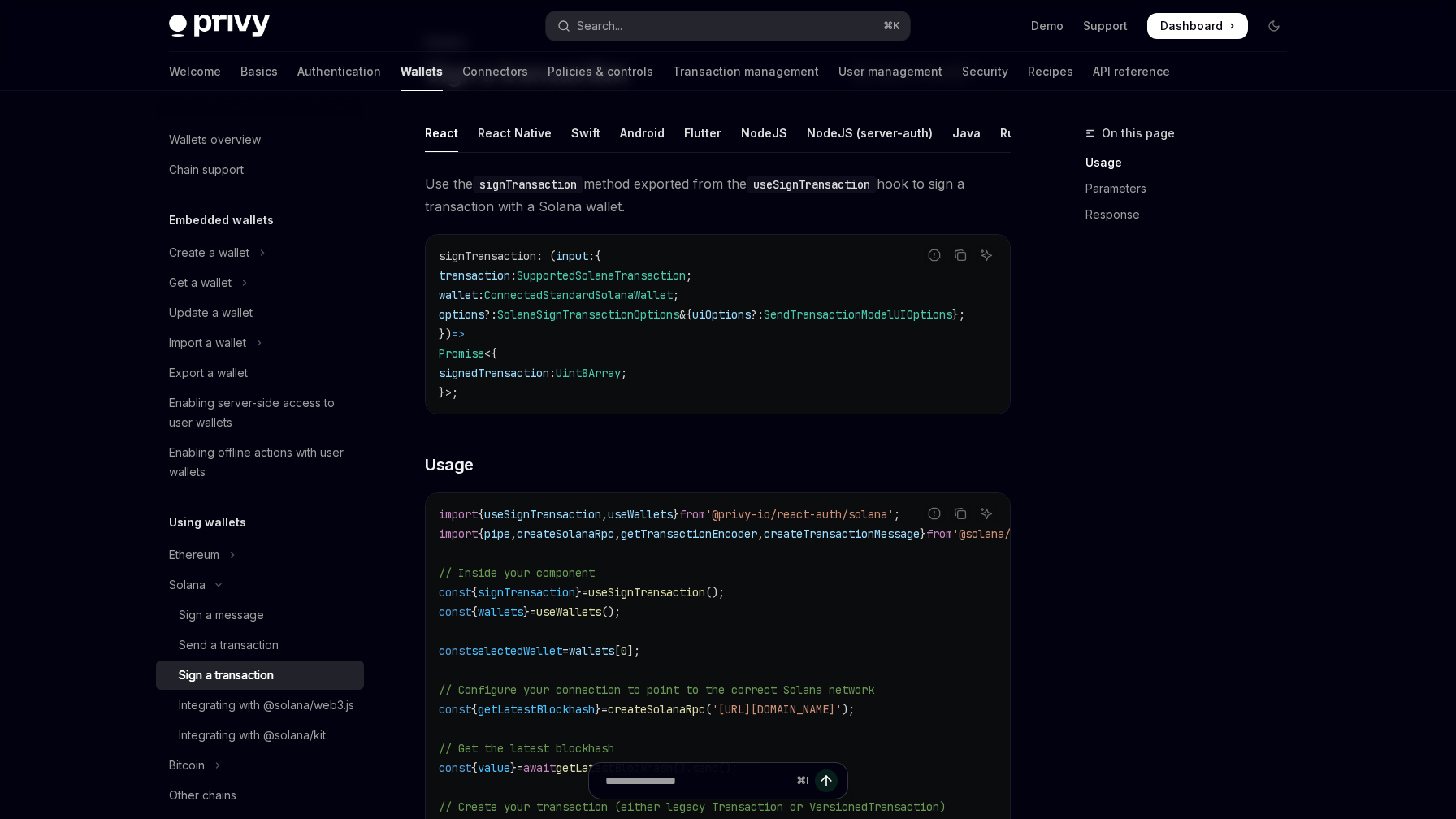
drag, startPoint x: 515, startPoint y: 179, endPoint x: 730, endPoint y: 207, distance: 216.8
click at [730, 207] on span "Use the signTransaction method exported from the useSignTransaction hook to sig…" at bounding box center [717, 194] width 586 height 45
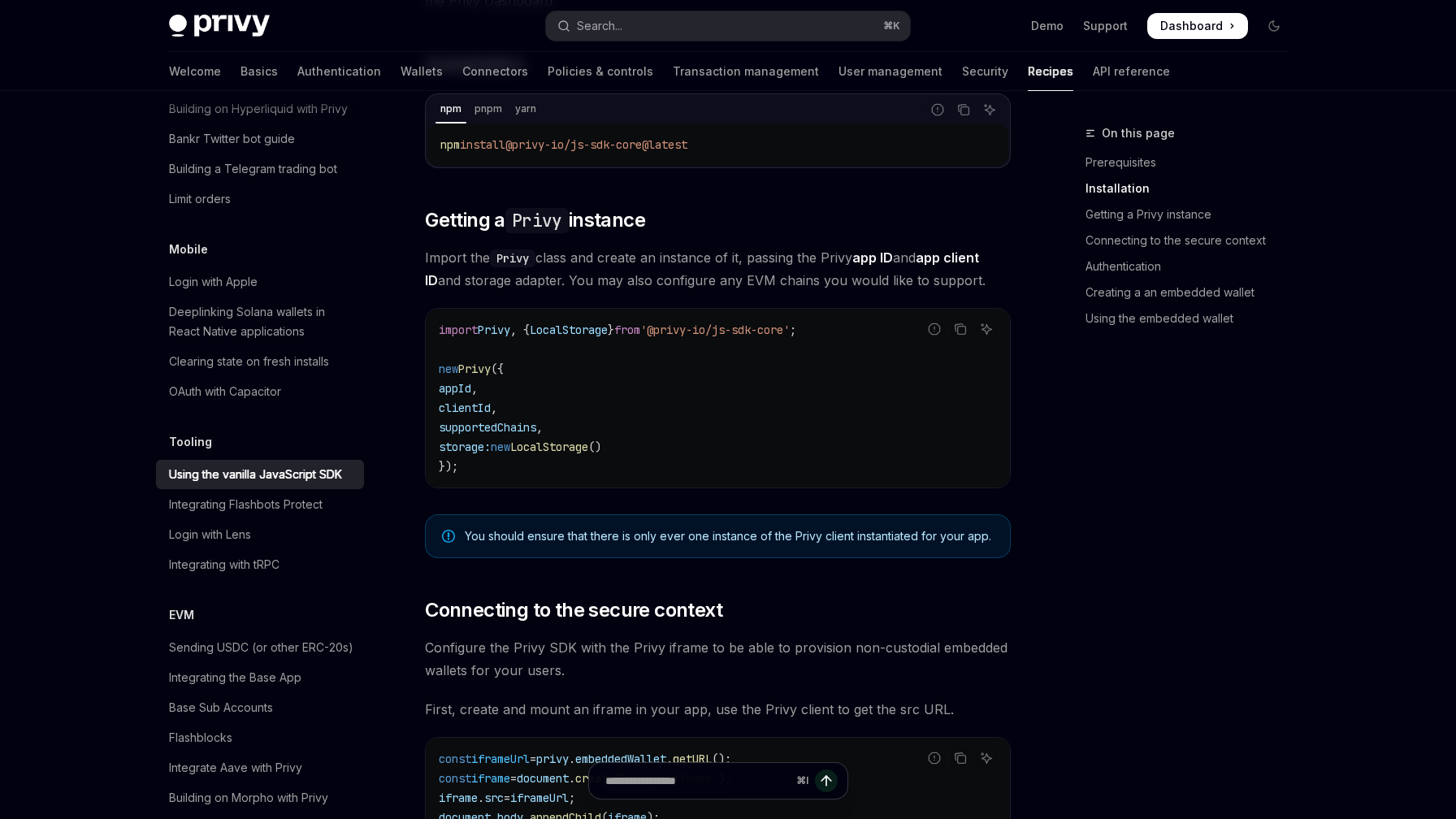
scroll to position [478, 0]
drag, startPoint x: 451, startPoint y: 394, endPoint x: 668, endPoint y: 449, distance: 223.9
click at [668, 449] on code "import Privy , { LocalStorage } from '@privy-io/js-sdk-core' ; new Privy ({ app…" at bounding box center [717, 397] width 558 height 155
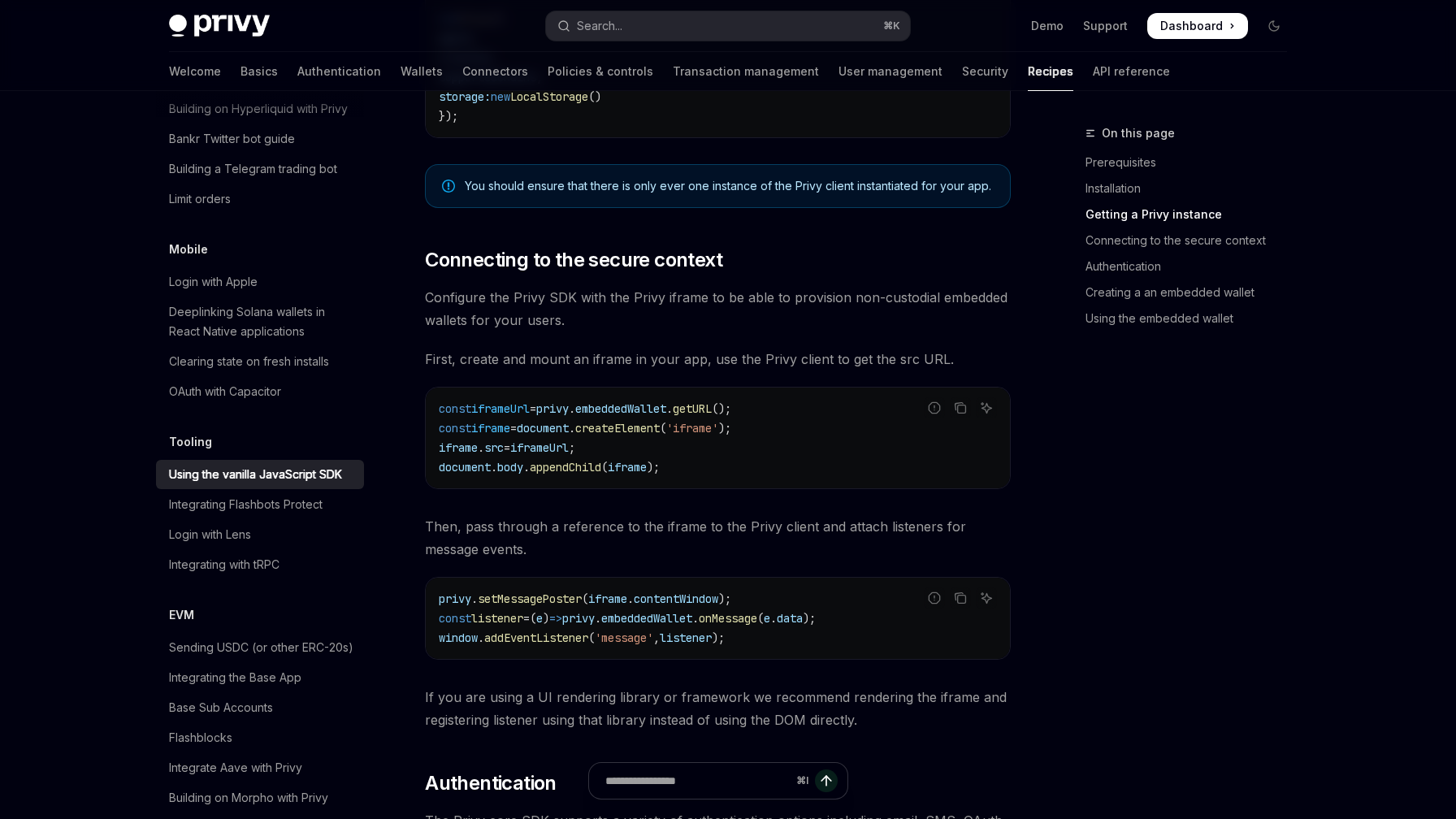
scroll to position [832, 0]
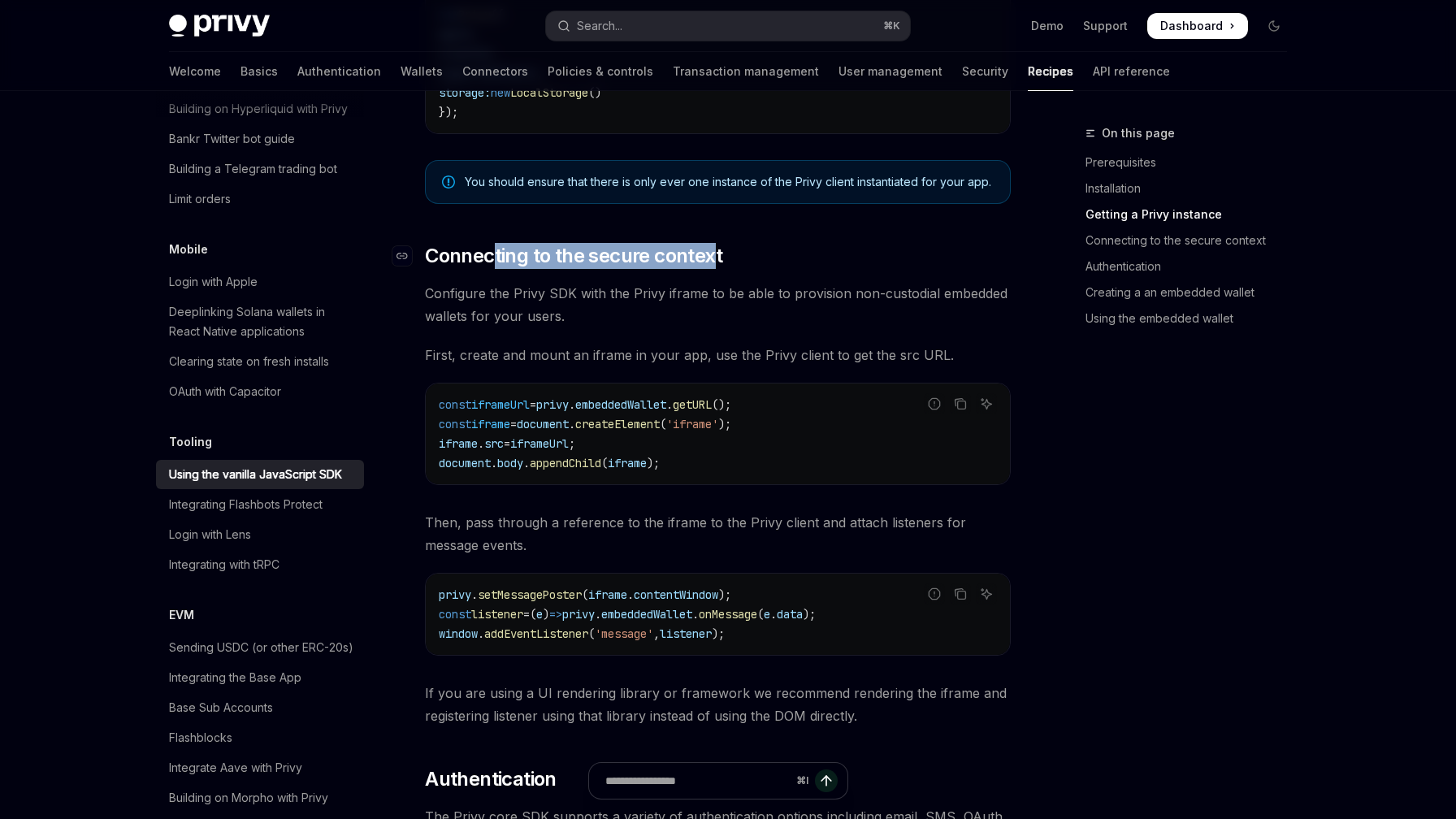
drag, startPoint x: 497, startPoint y: 251, endPoint x: 713, endPoint y: 258, distance: 216.1
click at [713, 258] on span "Connecting to the secure context" at bounding box center [573, 255] width 297 height 26
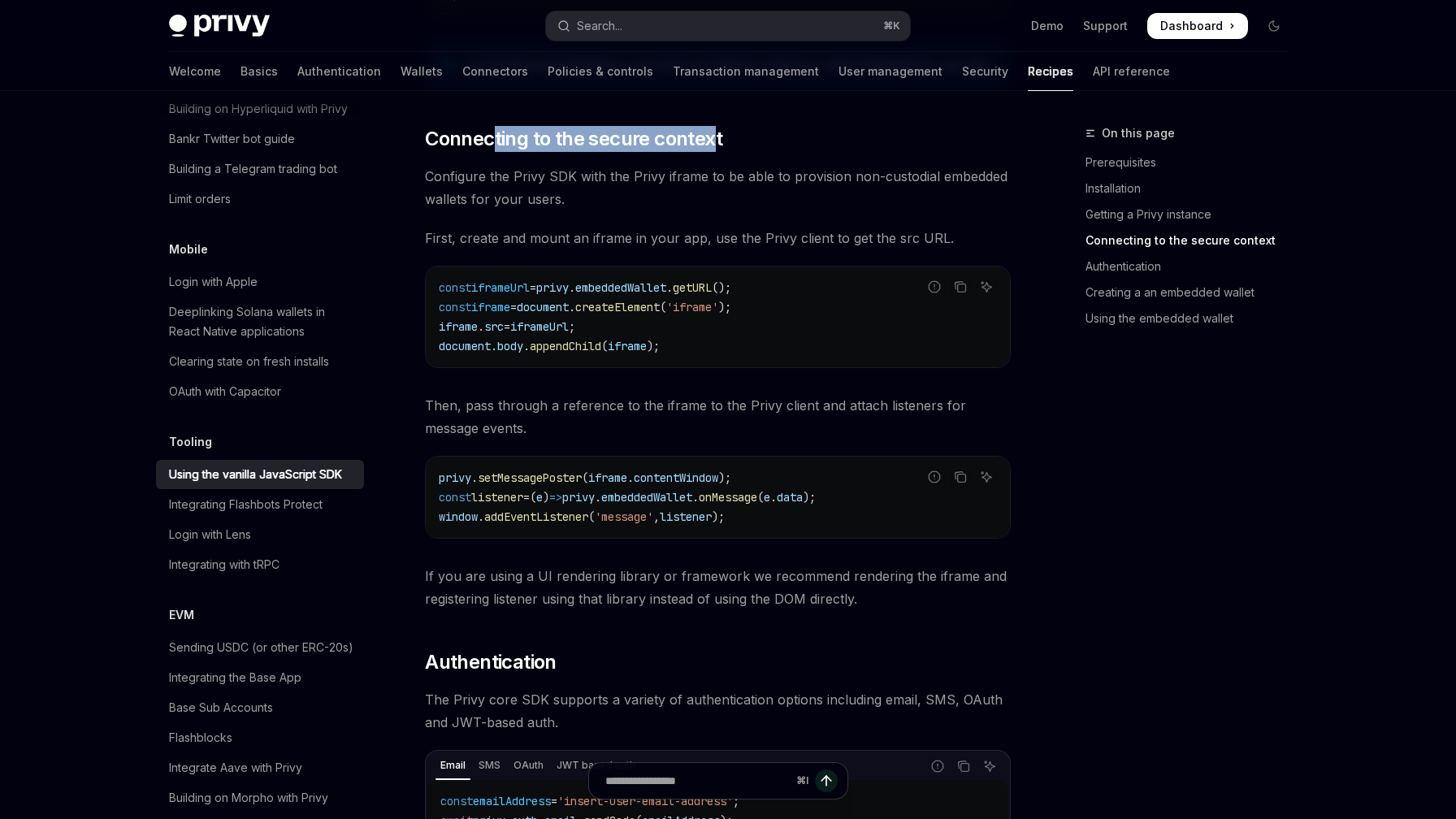
scroll to position [950, 0]
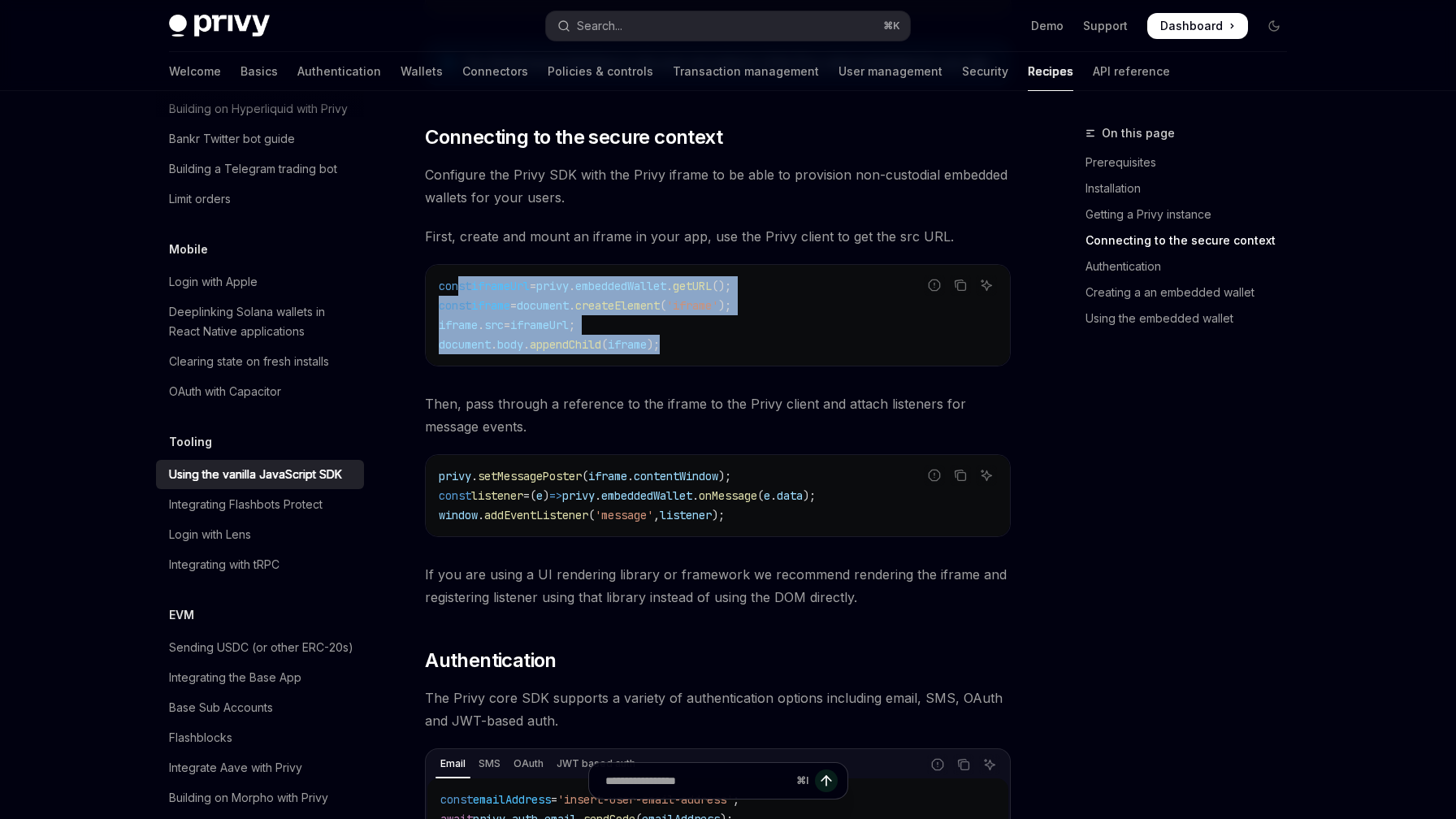
drag, startPoint x: 461, startPoint y: 280, endPoint x: 717, endPoint y: 337, distance: 262.3
click at [717, 337] on code "const iframeUrl = privy . embeddedWallet . getURL (); const iframe = document .…" at bounding box center [717, 315] width 558 height 78
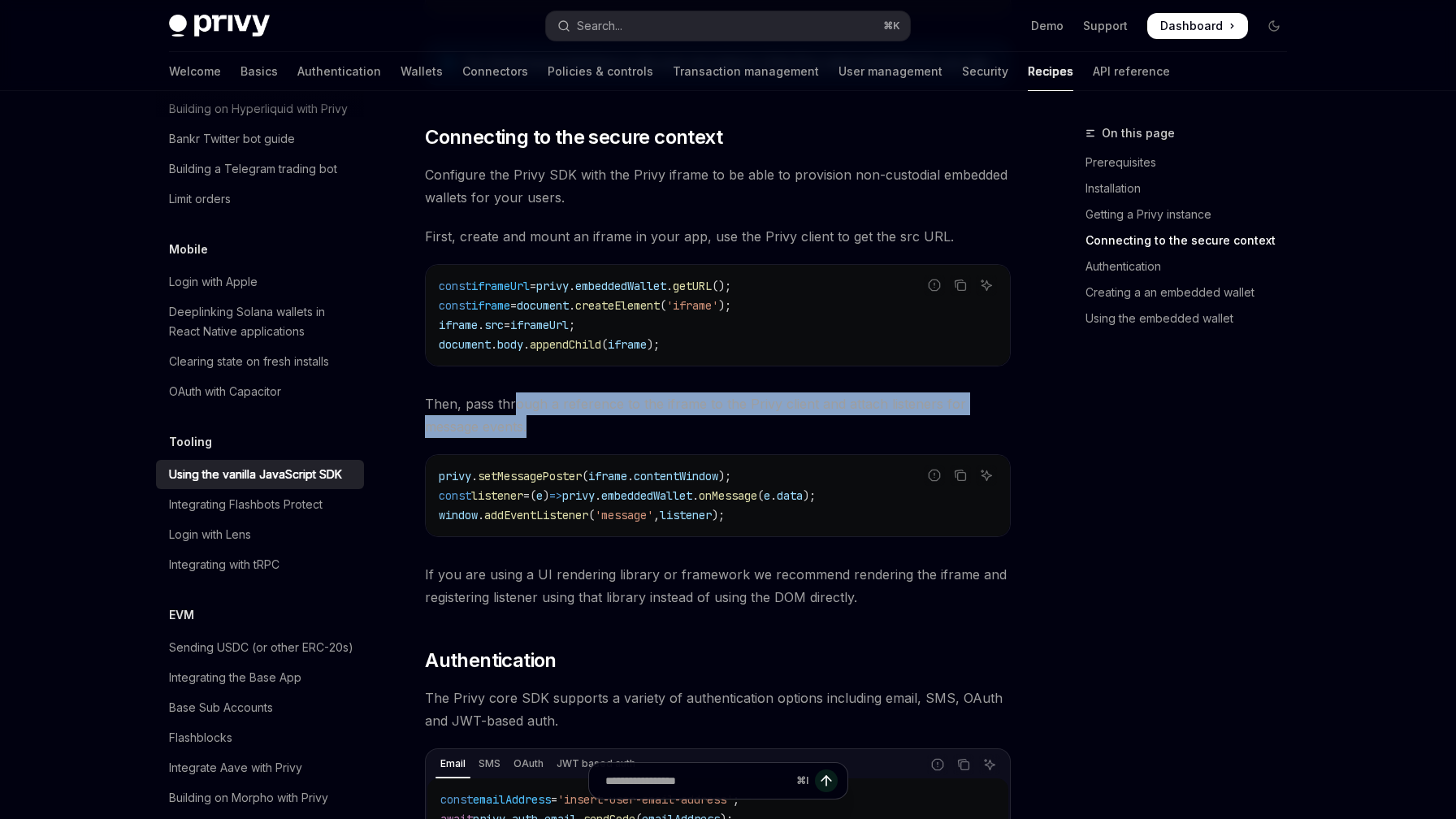
drag, startPoint x: 516, startPoint y: 400, endPoint x: 587, endPoint y: 427, distance: 76.0
click at [587, 427] on span "Then, pass through a reference to the iframe to the Privy client and attach lis…" at bounding box center [717, 415] width 586 height 45
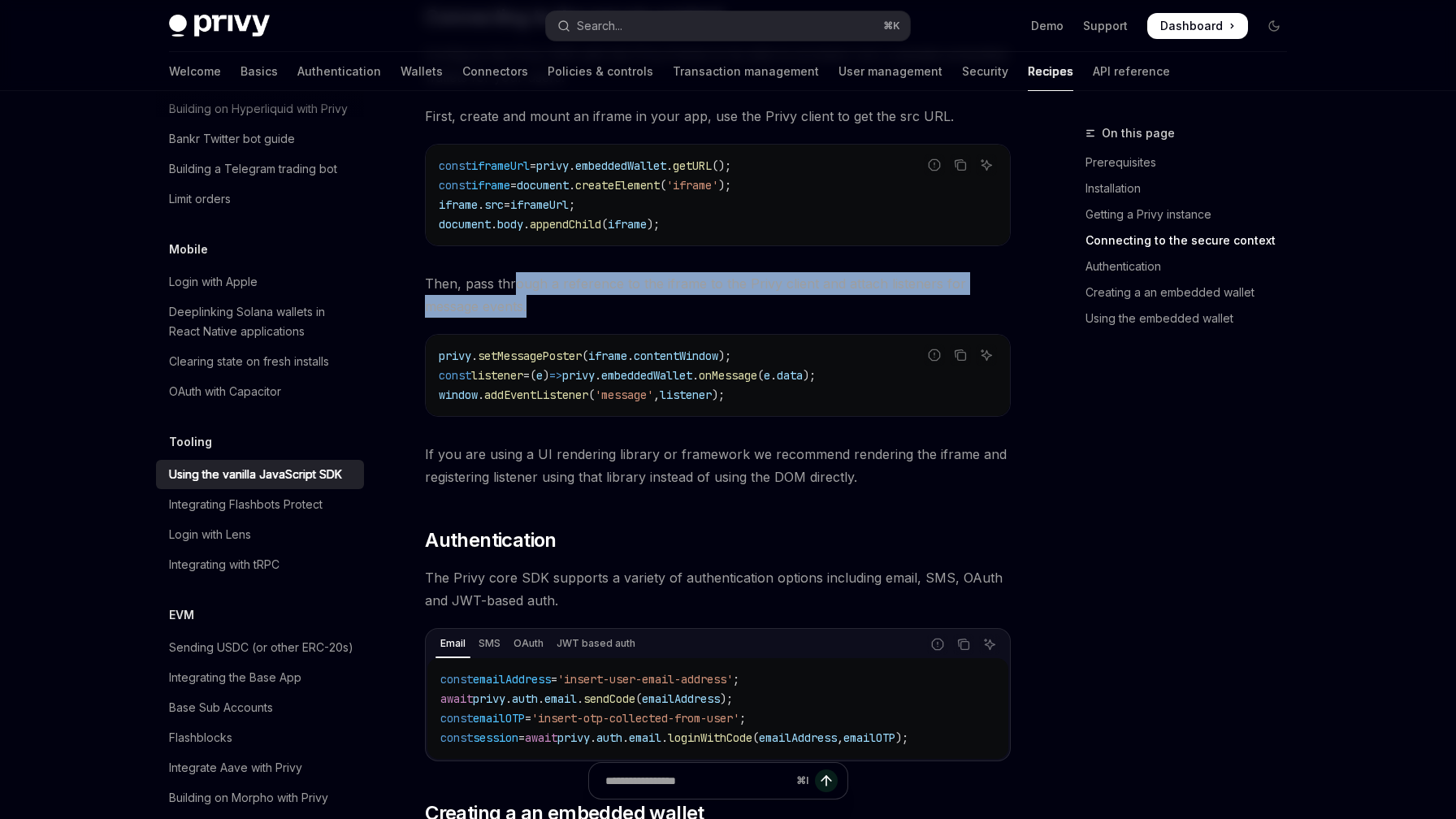
scroll to position [1083, 0]
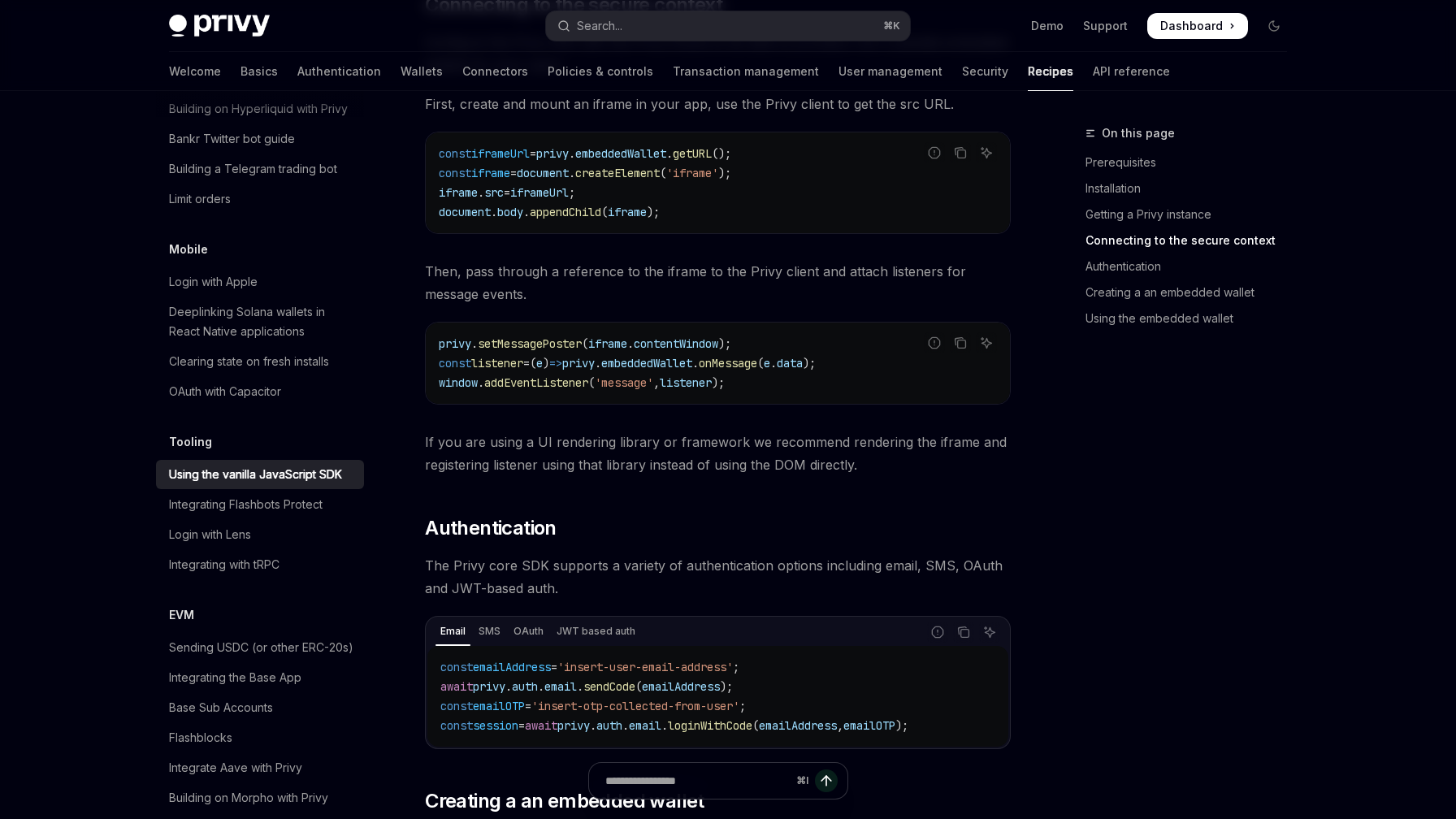
click at [519, 352] on code "privy . setMessagePoster ( iframe . contentWindow ); const listener = ( e ) => …" at bounding box center [717, 363] width 558 height 58
click at [519, 344] on span "setMessagePoster" at bounding box center [529, 343] width 104 height 15
click at [505, 363] on span "listener" at bounding box center [497, 363] width 52 height 15
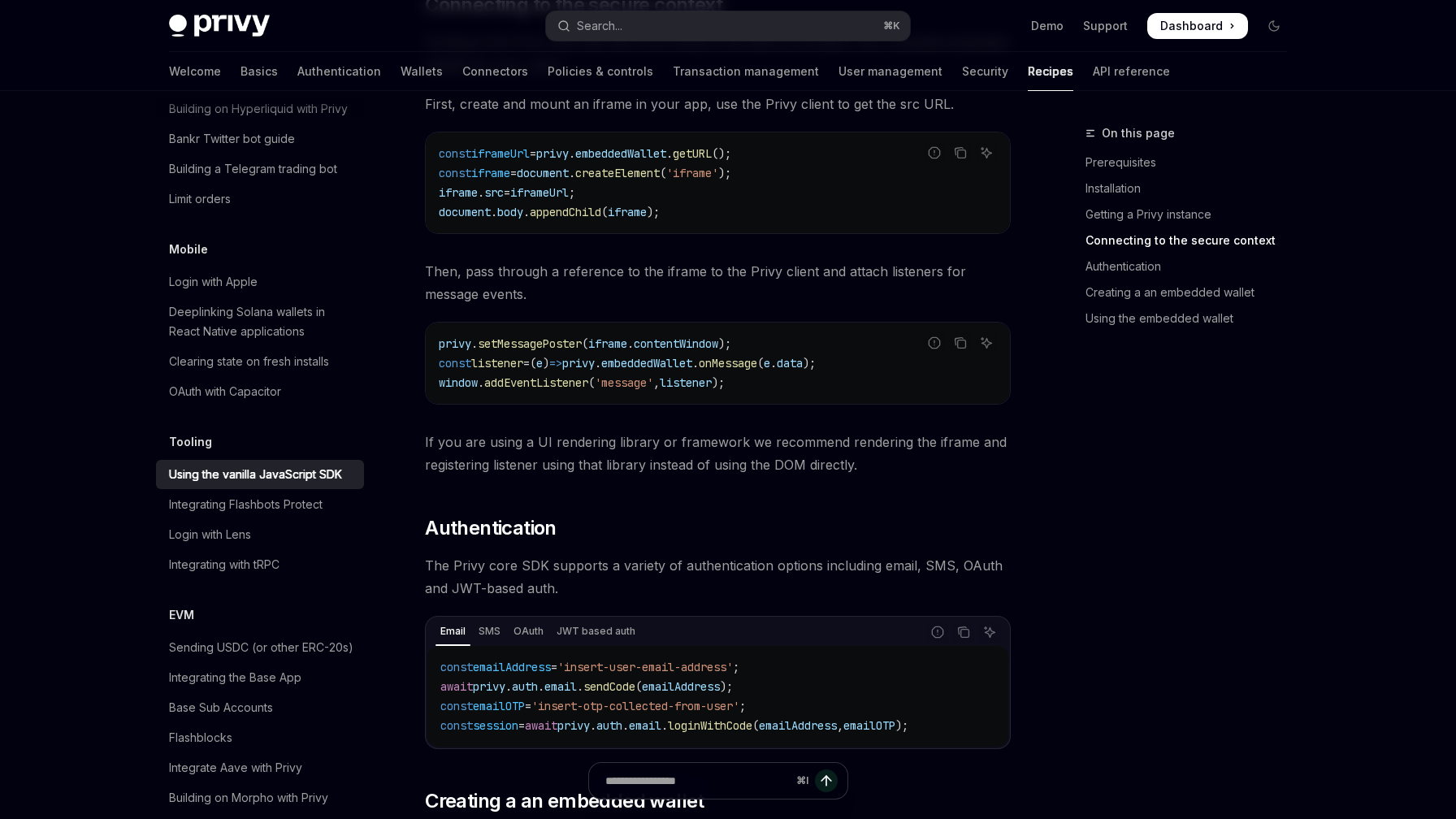
click at [505, 363] on span "listener" at bounding box center [497, 363] width 52 height 15
click at [517, 339] on span "setMessagePoster" at bounding box center [529, 343] width 104 height 15
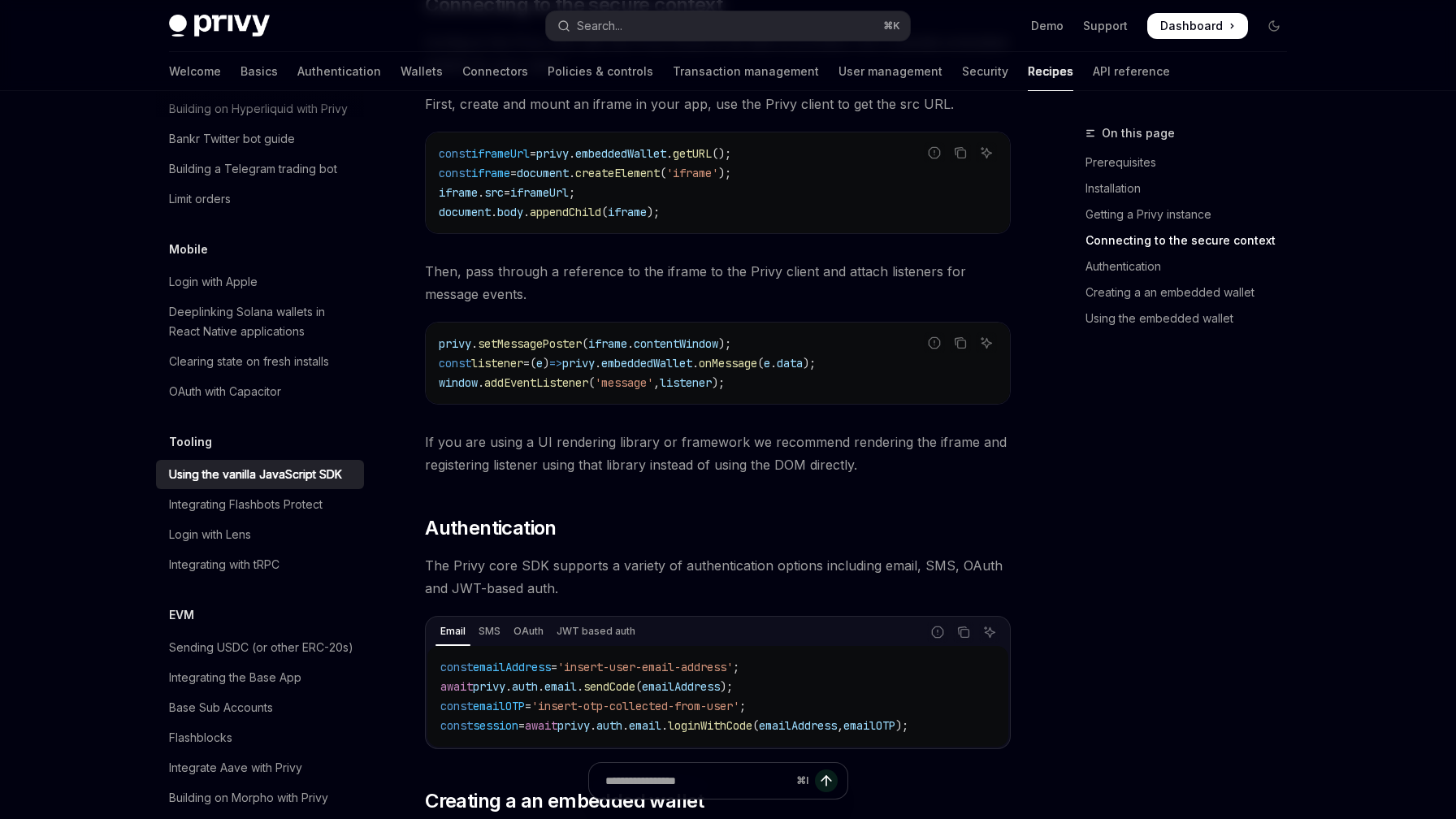
click at [684, 342] on span "contentWindow" at bounding box center [675, 343] width 84 height 15
click at [505, 358] on span "listener" at bounding box center [497, 363] width 52 height 15
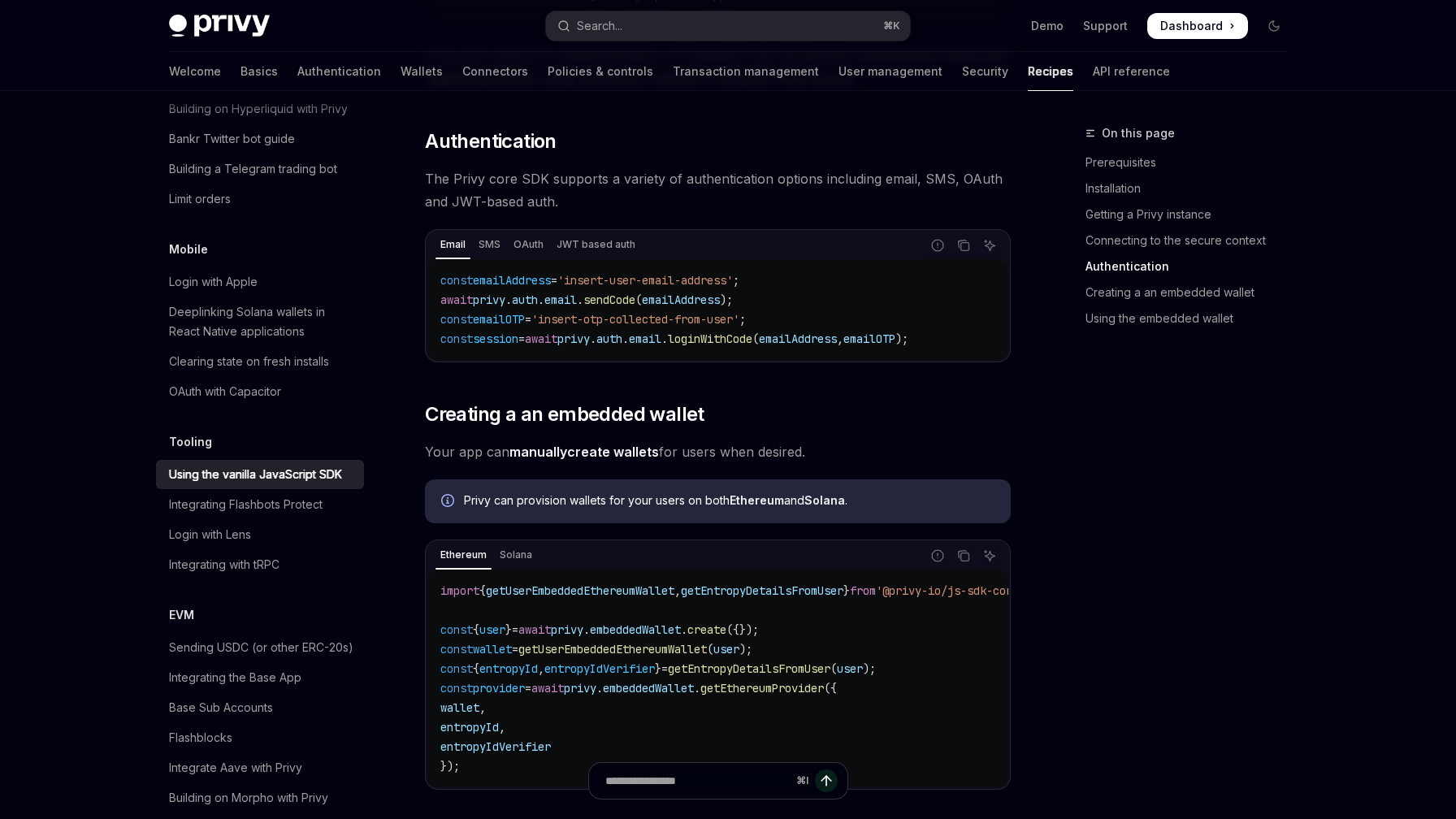
scroll to position [1540, 0]
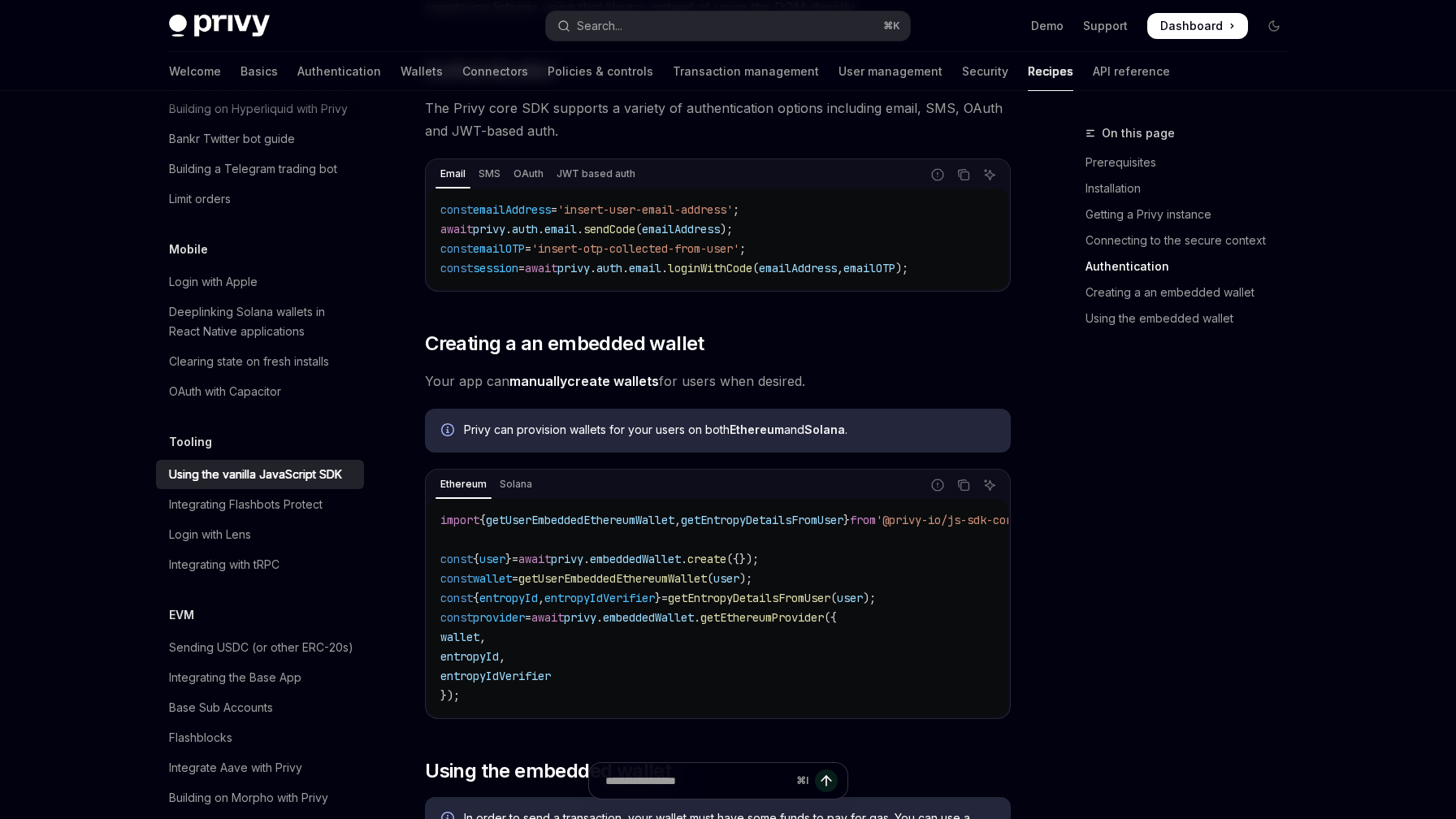
click at [675, 553] on span "embeddedWallet" at bounding box center [635, 559] width 91 height 15
click at [641, 590] on span "entropyIdVerifier" at bounding box center [599, 598] width 110 height 15
click at [631, 583] on span "getUserEmbeddedEthereumWallet" at bounding box center [613, 578] width 189 height 15
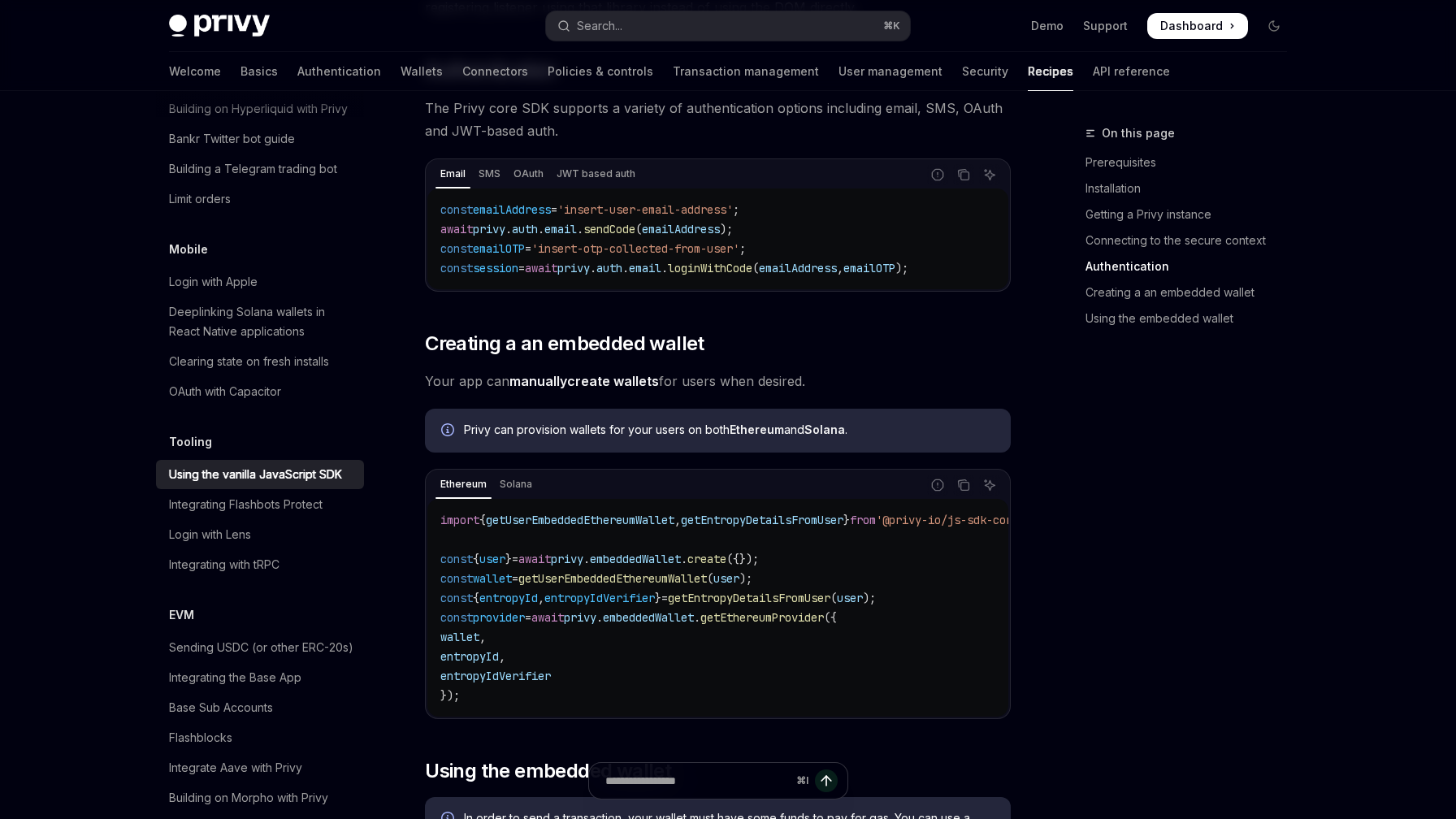
click at [631, 583] on span "getUserEmbeddedEthereumWallet" at bounding box center [613, 578] width 189 height 15
click at [641, 627] on code "import { getUserEmbeddedEthereumWallet , getEntropyDetailsFromUser } from '@pri…" at bounding box center [755, 607] width 630 height 195
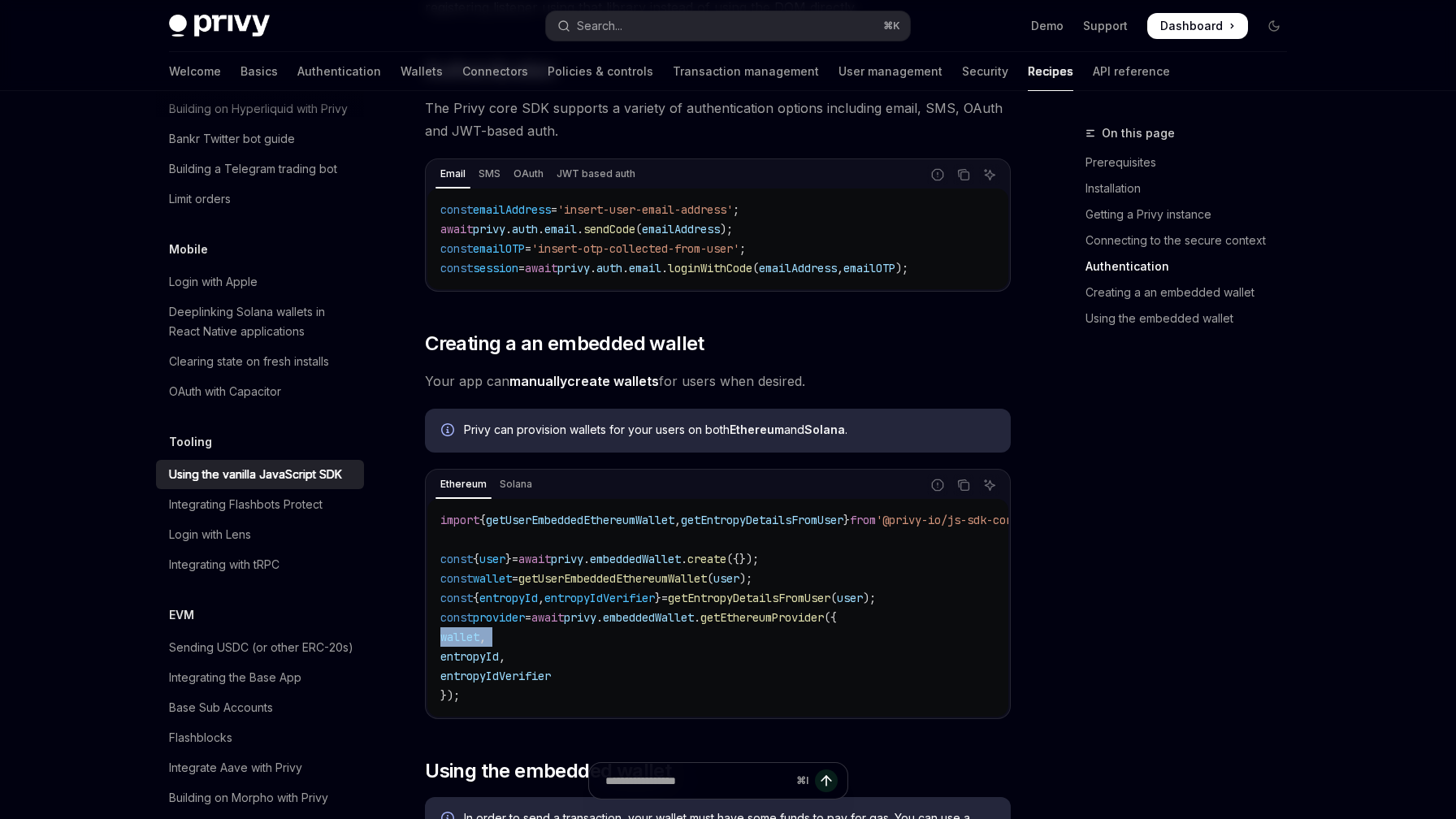
click at [641, 627] on code "import { getUserEmbeddedEthereumWallet , getEntropyDetailsFromUser } from '@pri…" at bounding box center [755, 607] width 630 height 195
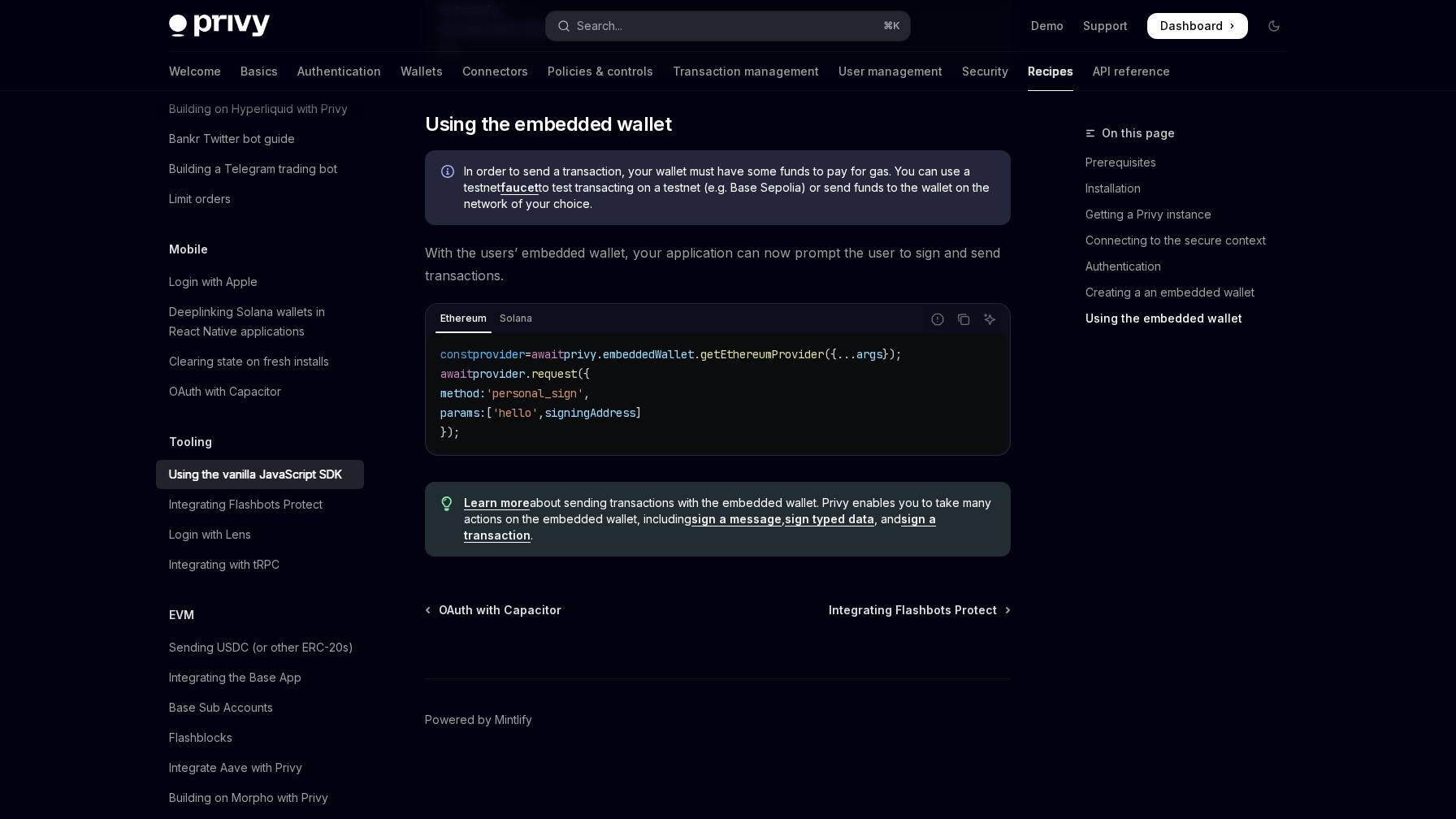
scroll to position [2192, 0]
click at [296, 638] on div "Sending USDC (or other ERC-20s)" at bounding box center [261, 647] width 184 height 19
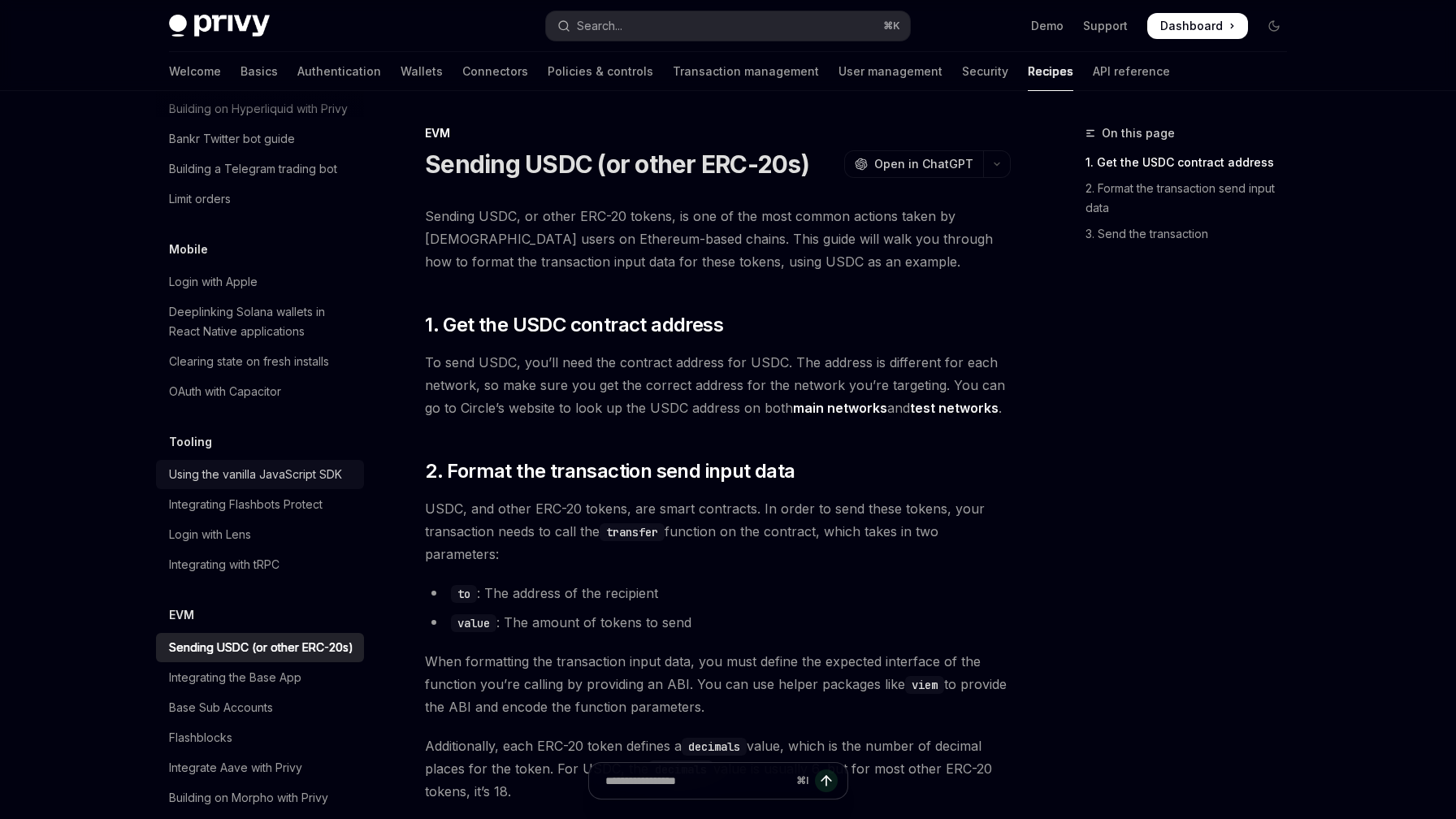
click at [239, 465] on div "Using the vanilla JavaScript SDK" at bounding box center [255, 474] width 173 height 19
type textarea "*"
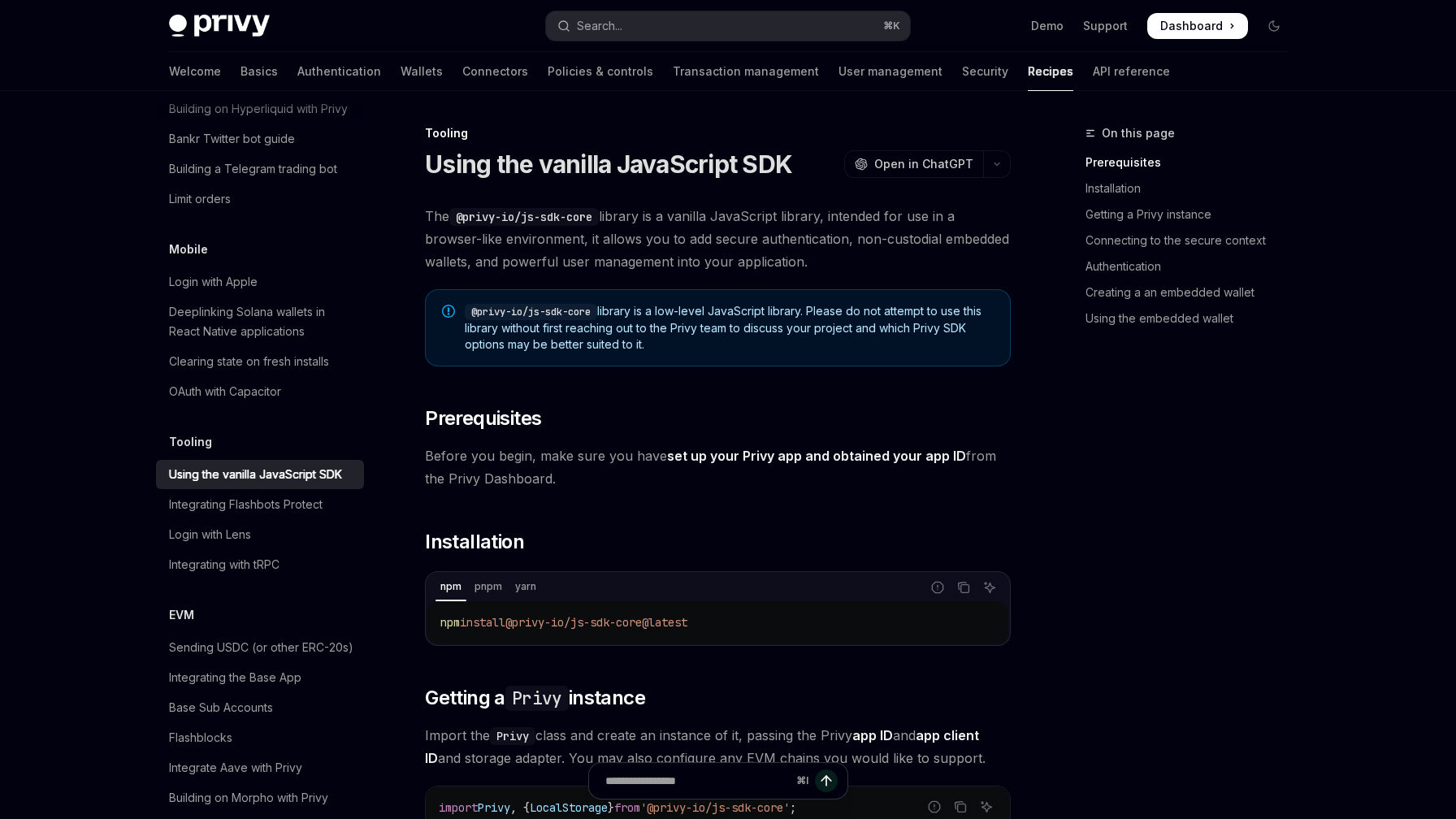
drag, startPoint x: 667, startPoint y: 319, endPoint x: 755, endPoint y: 351, distance: 93.6
click at [755, 351] on span "@privy-io/js-sdk-core library is a low-level JavaScript library. Please do not …" at bounding box center [728, 328] width 529 height 50
drag, startPoint x: 711, startPoint y: 351, endPoint x: 460, endPoint y: 315, distance: 253.6
click at [460, 315] on div "@privy-io/js-sdk-core library is a low-level JavaScript library. Please do not …" at bounding box center [717, 327] width 586 height 77
